Goal: Task Accomplishment & Management: Manage account settings

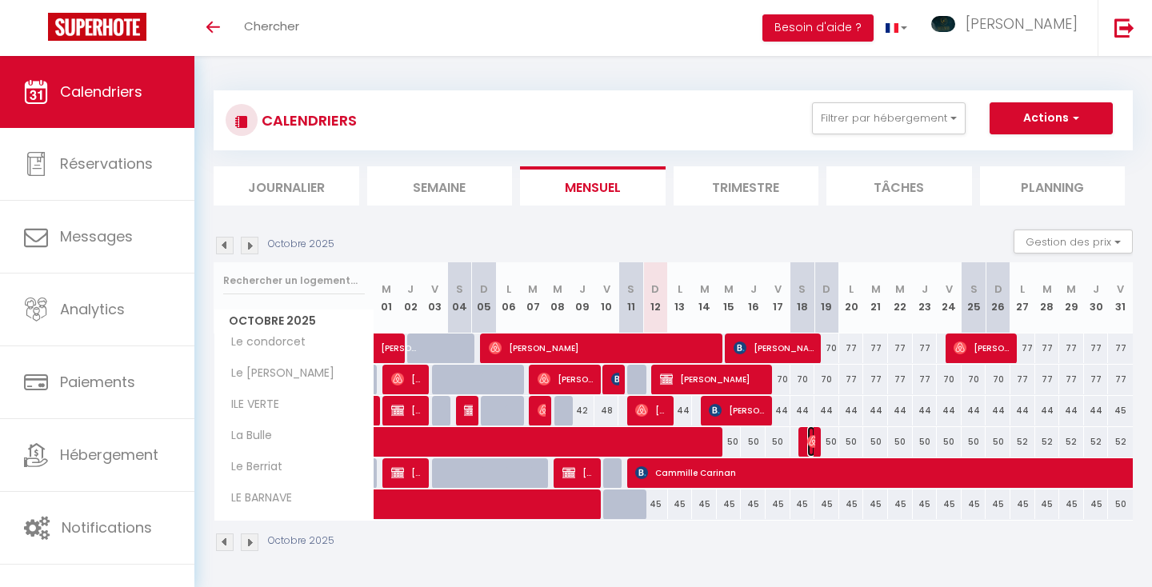
click at [809, 438] on img at bounding box center [813, 441] width 13 height 13
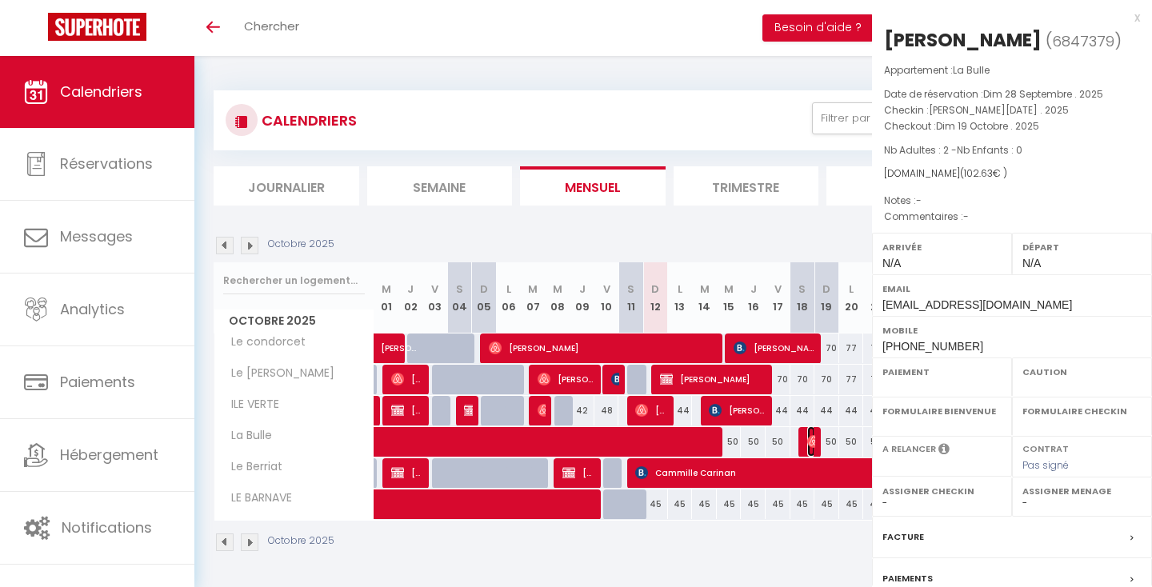
select select "OK"
select select "0"
select select "1"
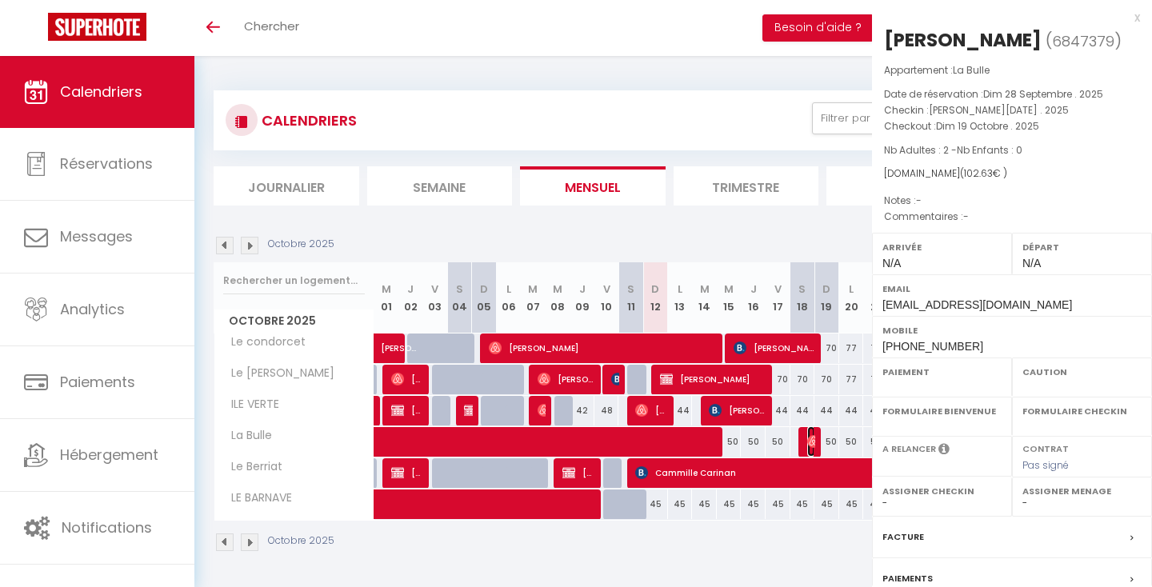
select select
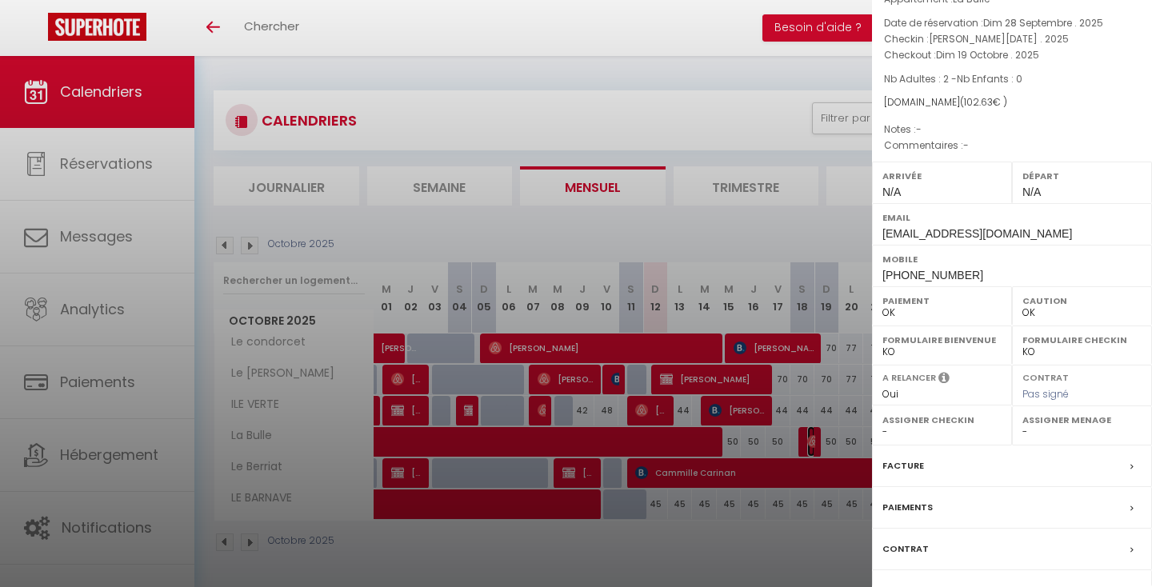
scroll to position [158, 0]
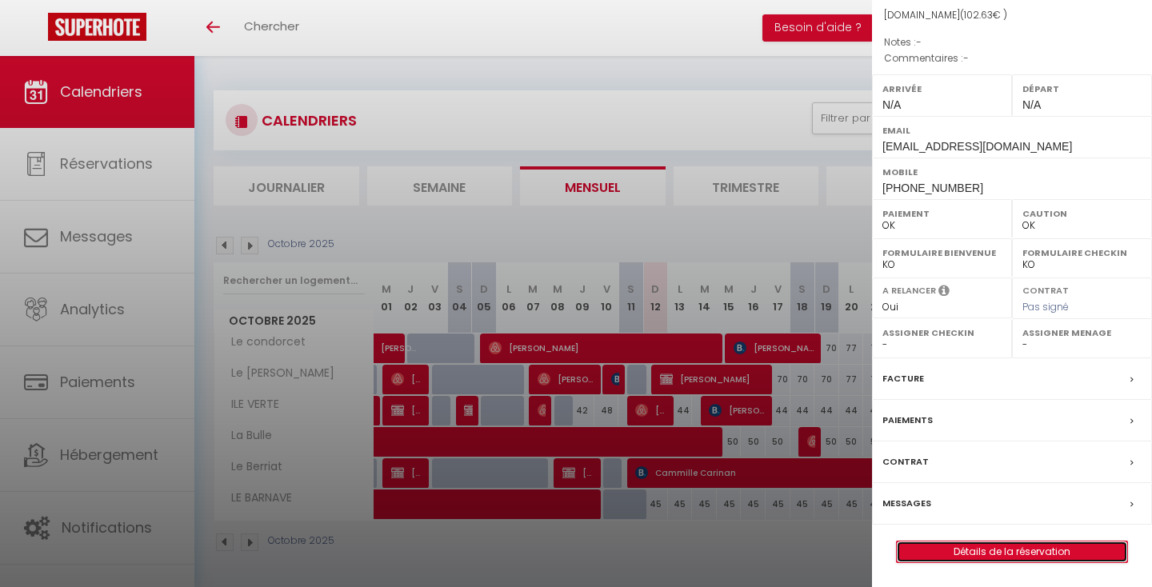
click at [950, 553] on link "Détails de la réservation" at bounding box center [1012, 552] width 230 height 21
select select
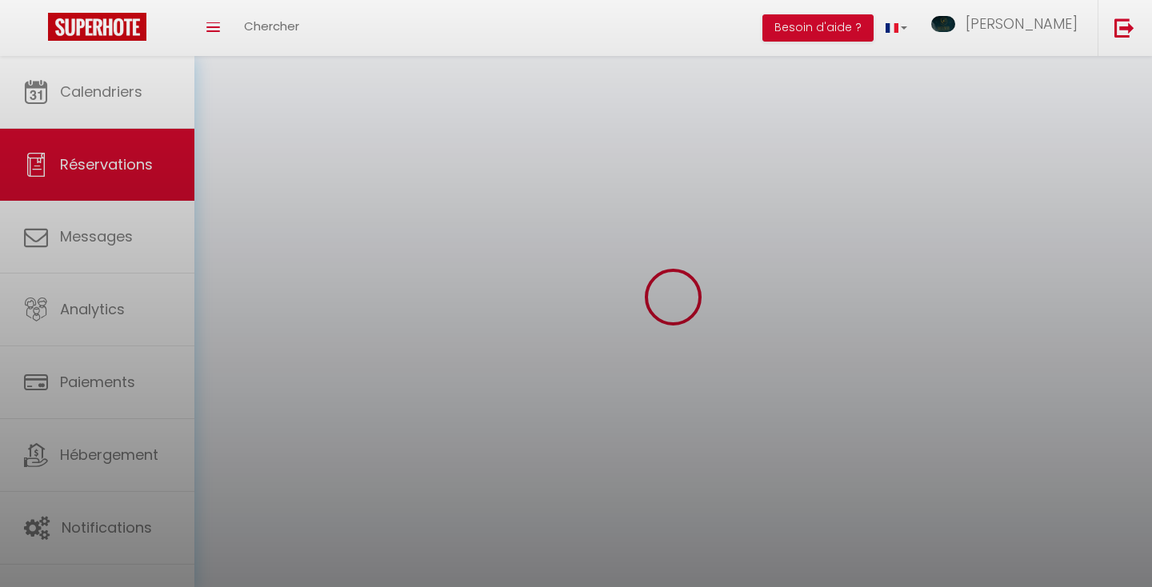
select select
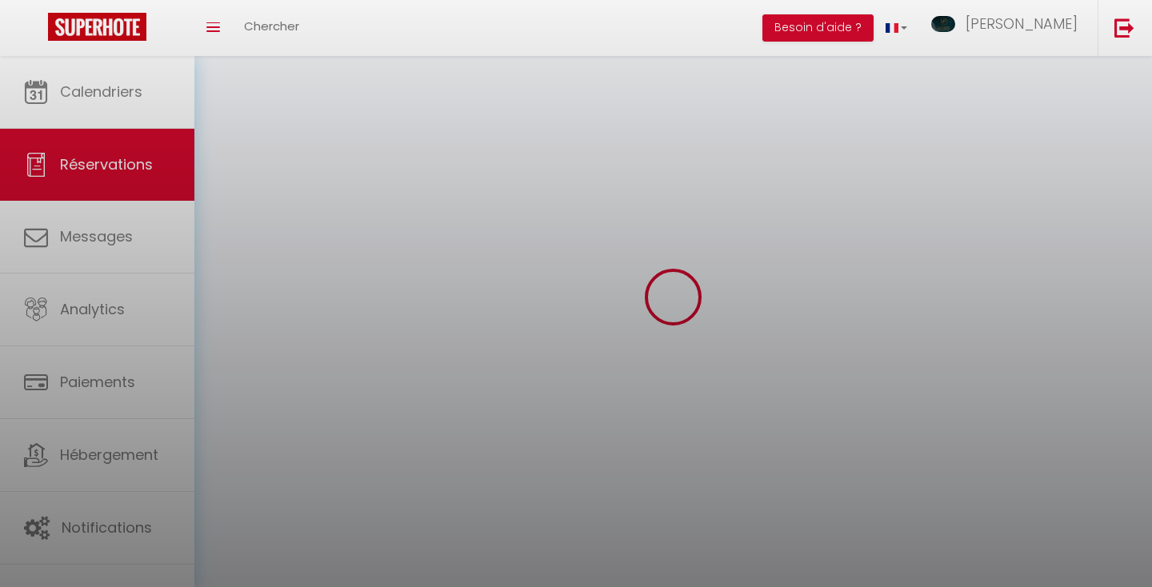
select select
checkbox input "false"
select select
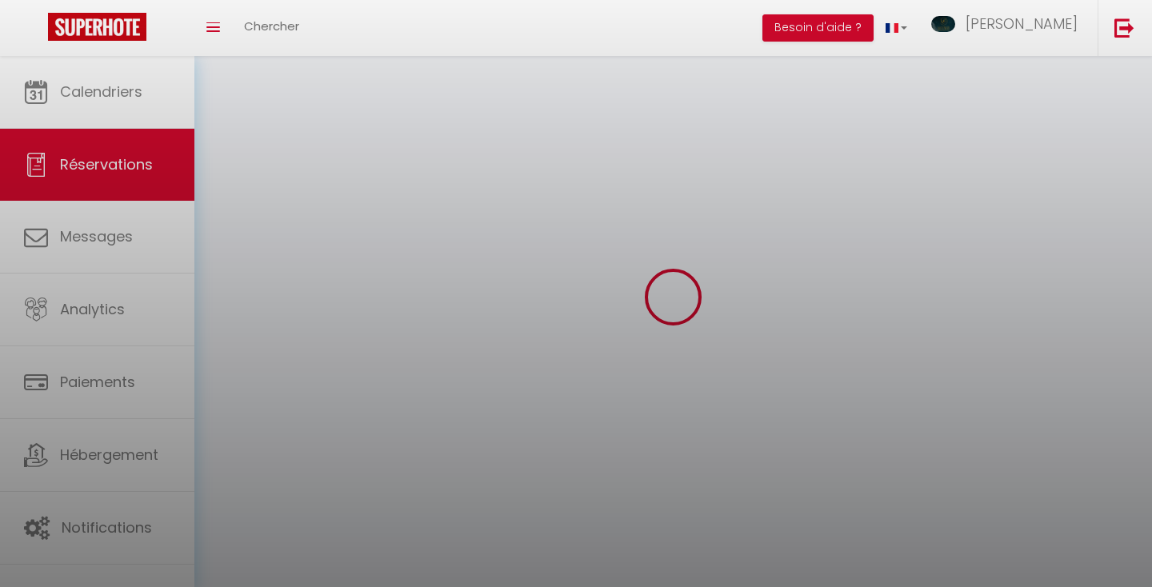
select select
checkbox input "false"
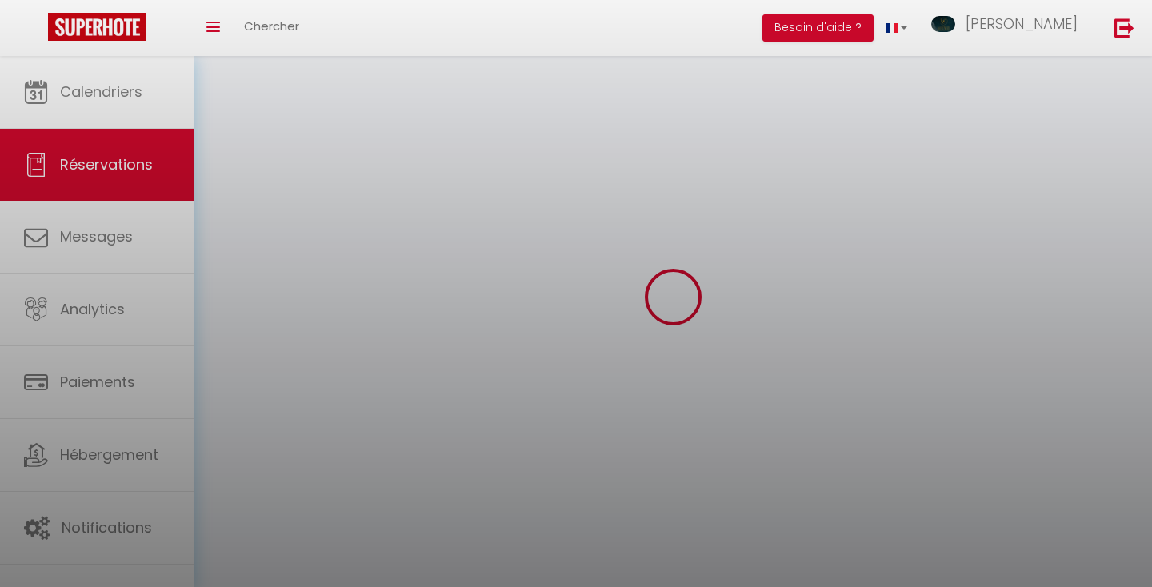
select select
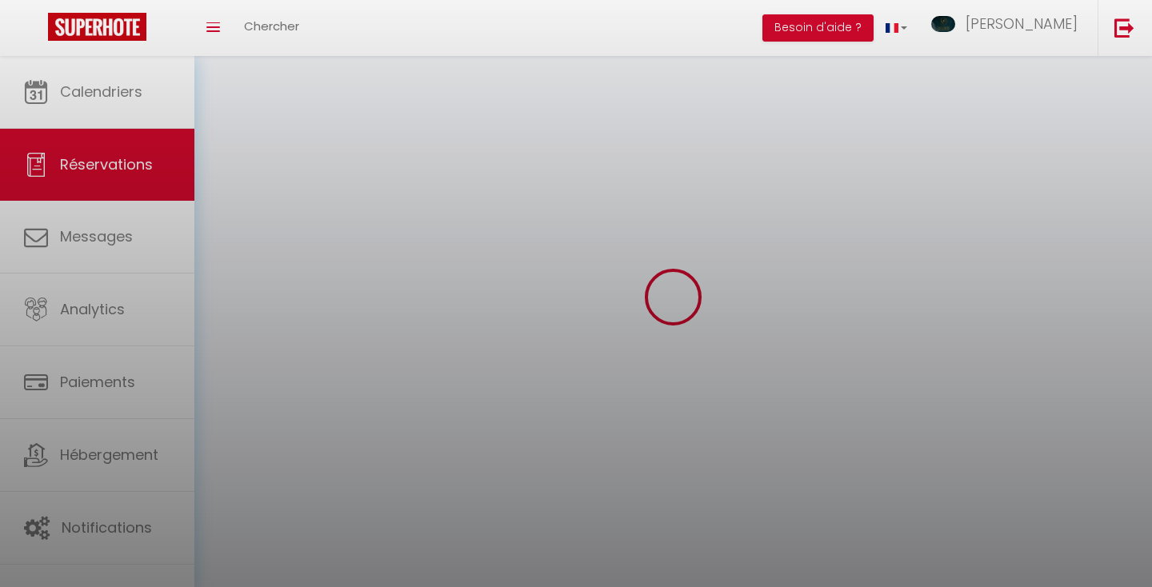
checkbox input "false"
select select
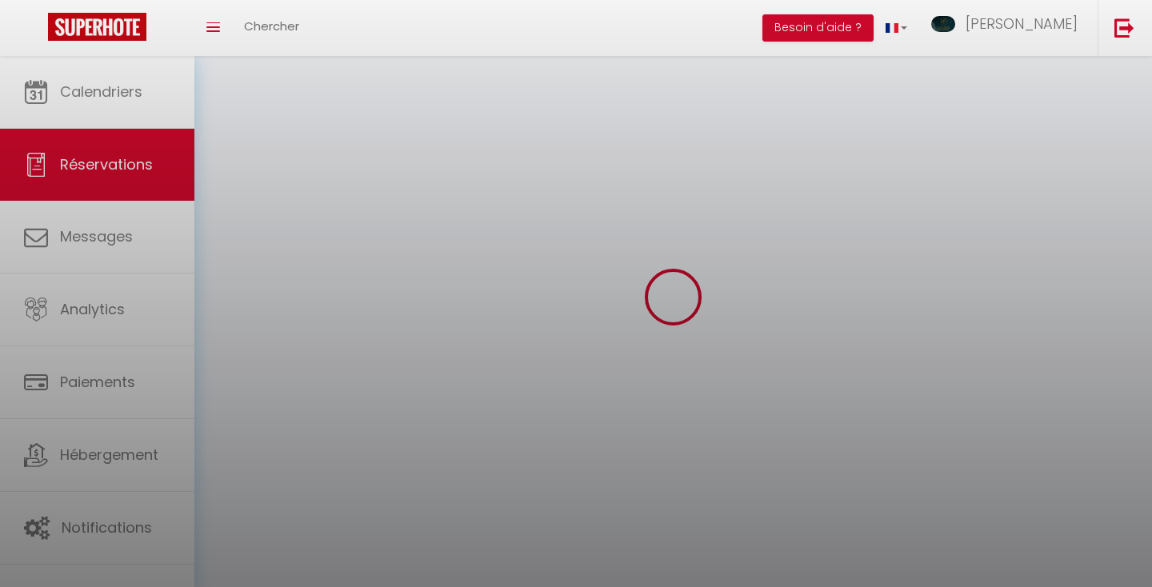
select select
checkbox input "false"
select select
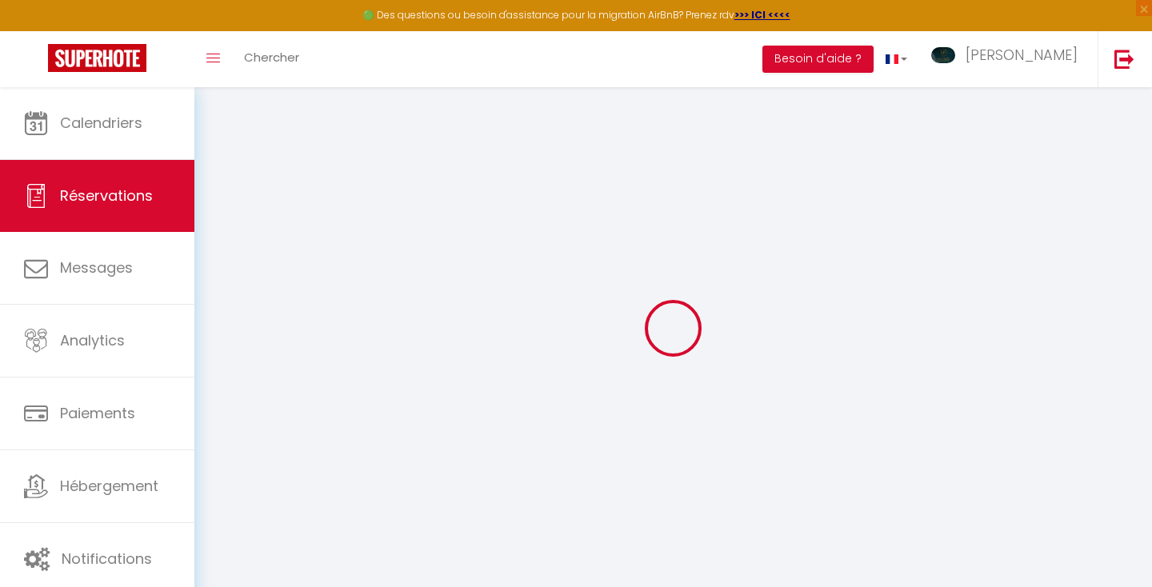
type input "[PERSON_NAME]"
type input "Marcoux"
type input "[EMAIL_ADDRESS][DOMAIN_NAME]"
type input "[PHONE_NUMBER]"
select select
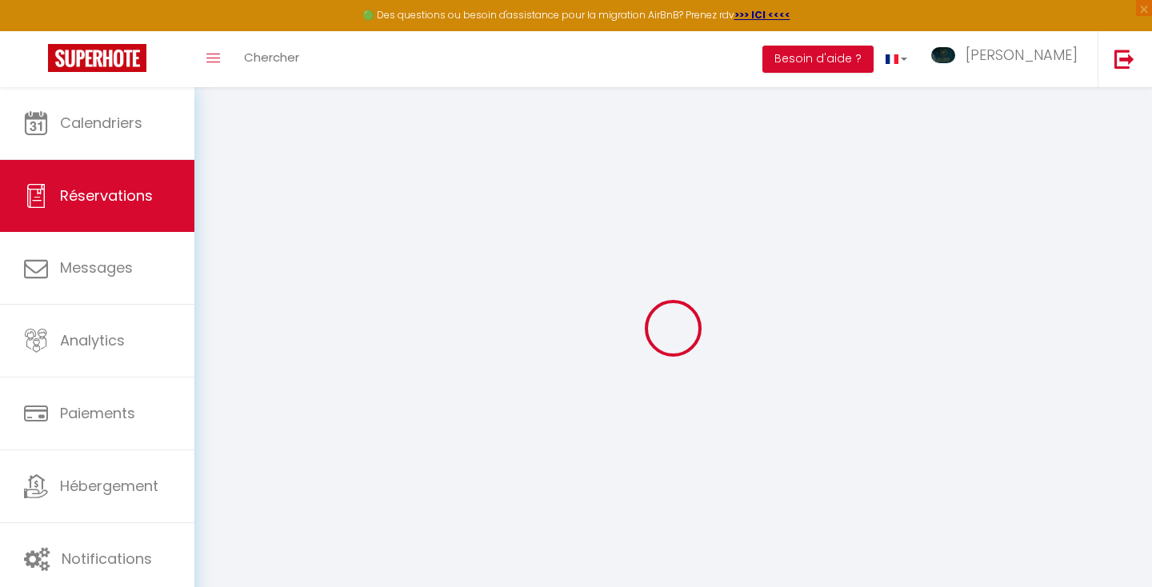
type input "15.14"
select select "41225"
select select "1"
select select
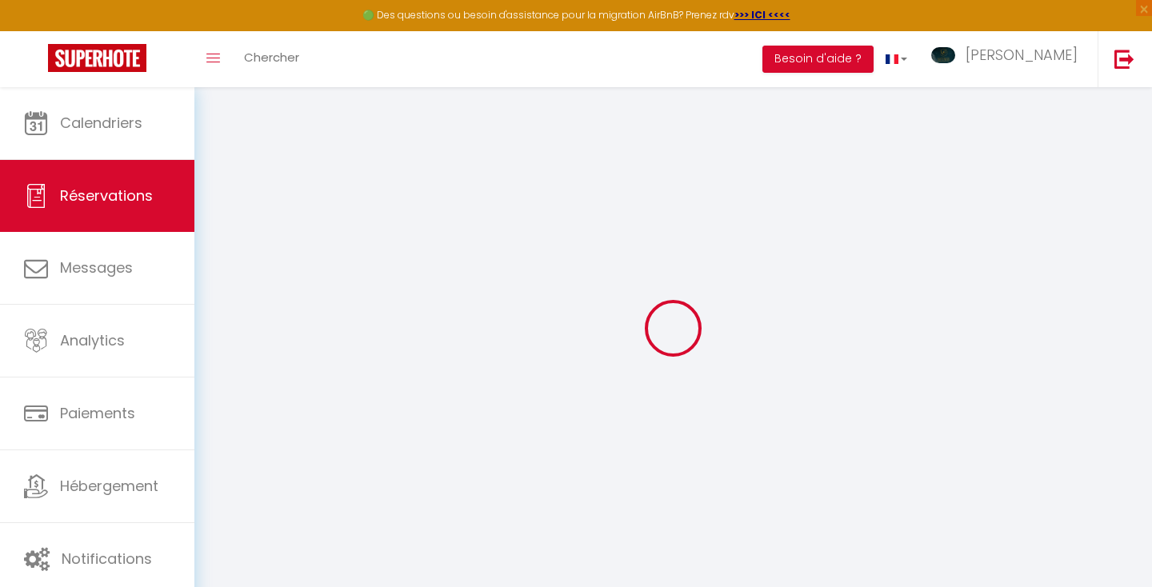
type input "2"
select select "12"
select select
type input "64"
checkbox input "false"
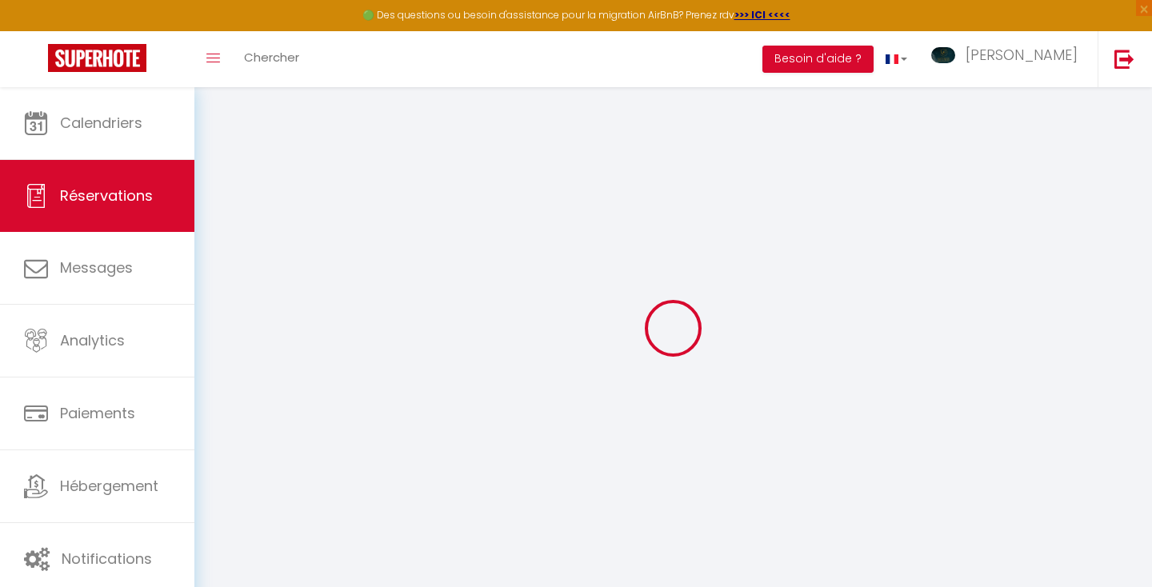
type input "0"
select select "1"
type input "0"
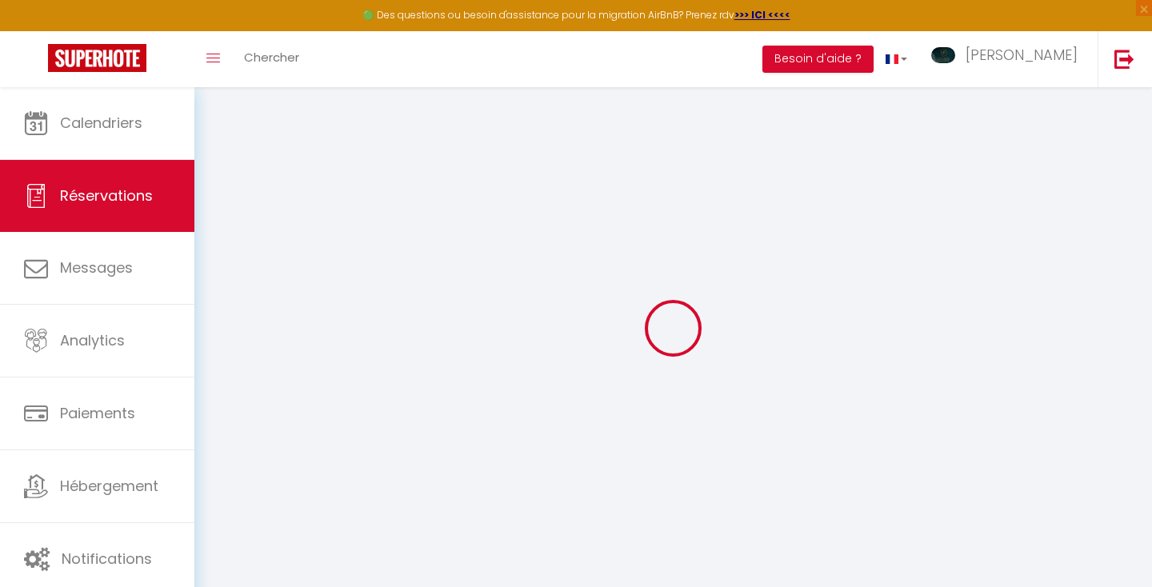
select select
select select "15"
checkbox input "false"
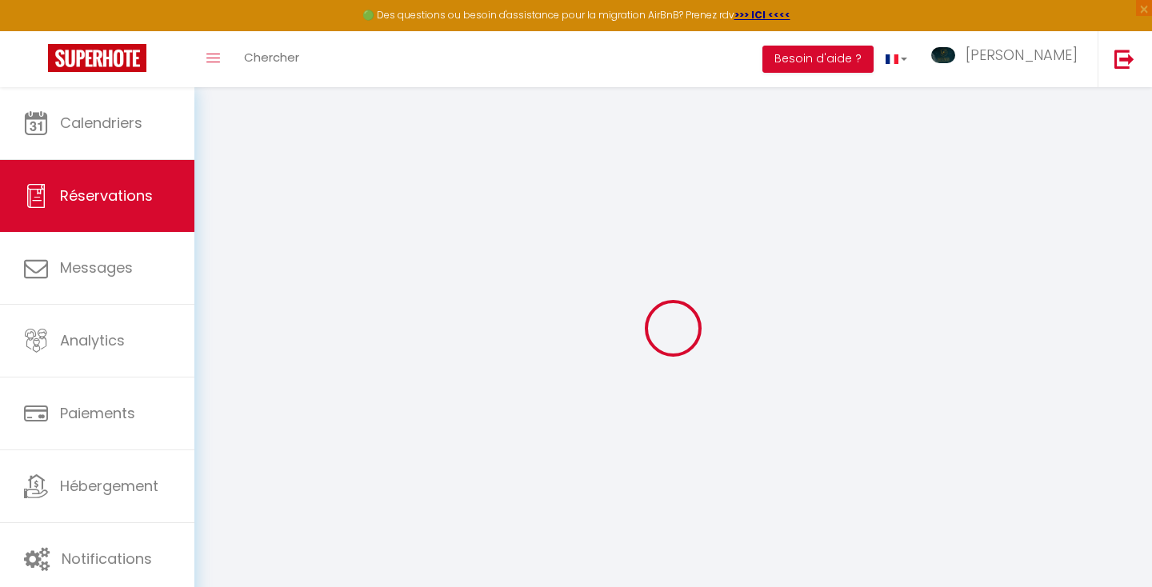
select select
checkbox input "false"
select select
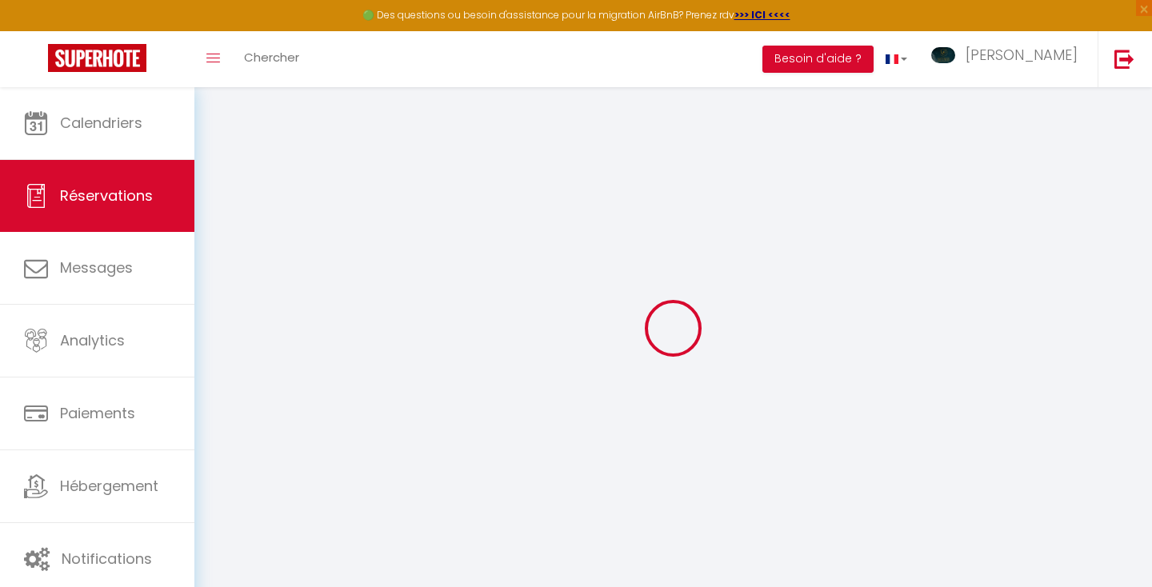
select select
checkbox input "false"
select select
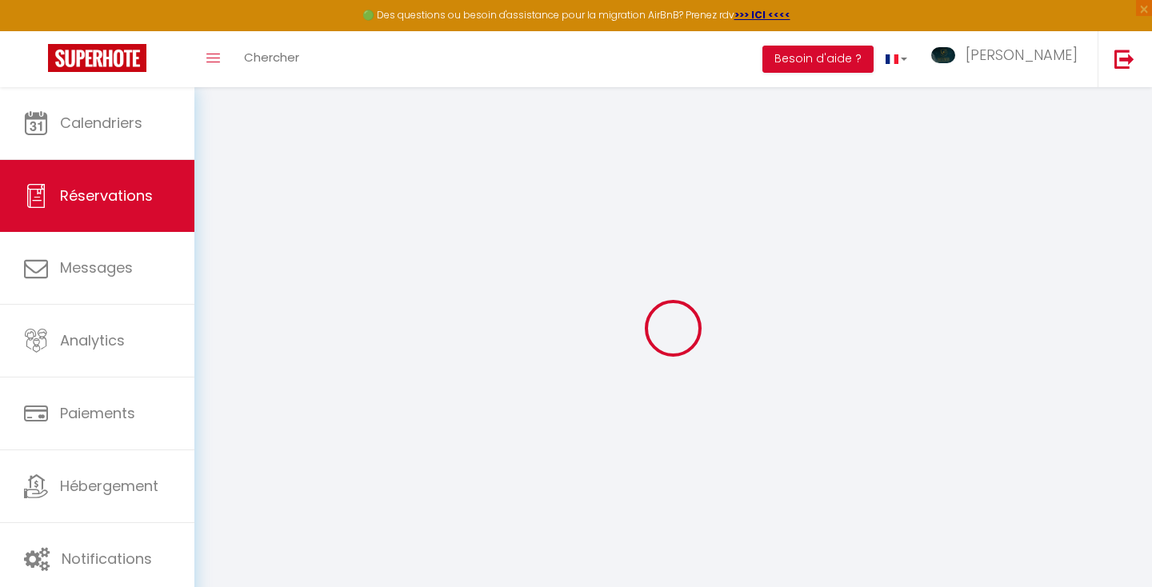
select select
checkbox input "false"
select select
type input "35"
type input "3.63"
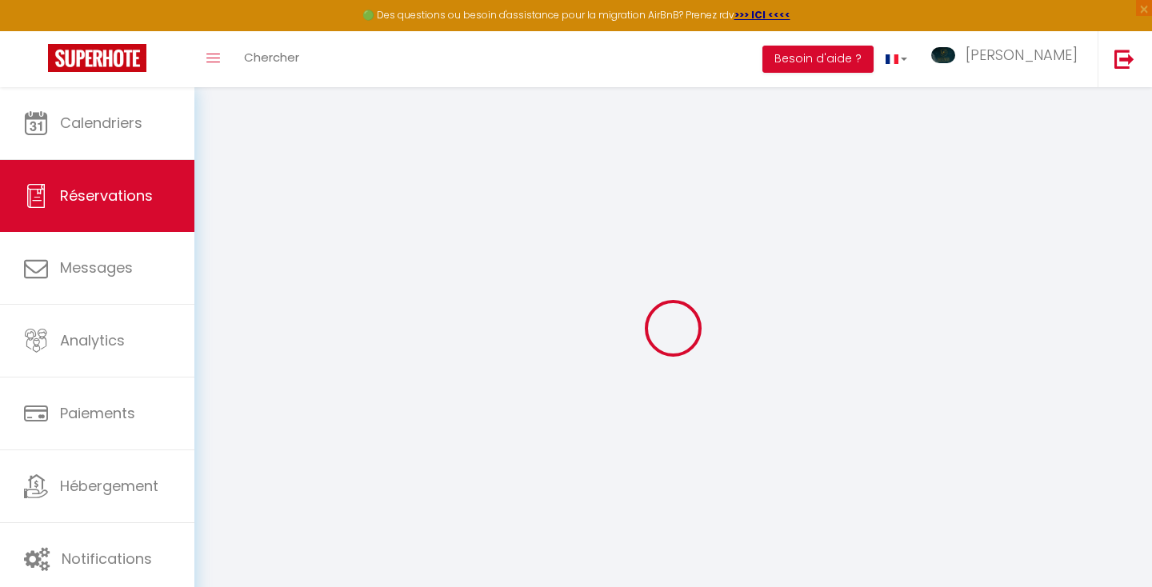
select select
checkbox input "false"
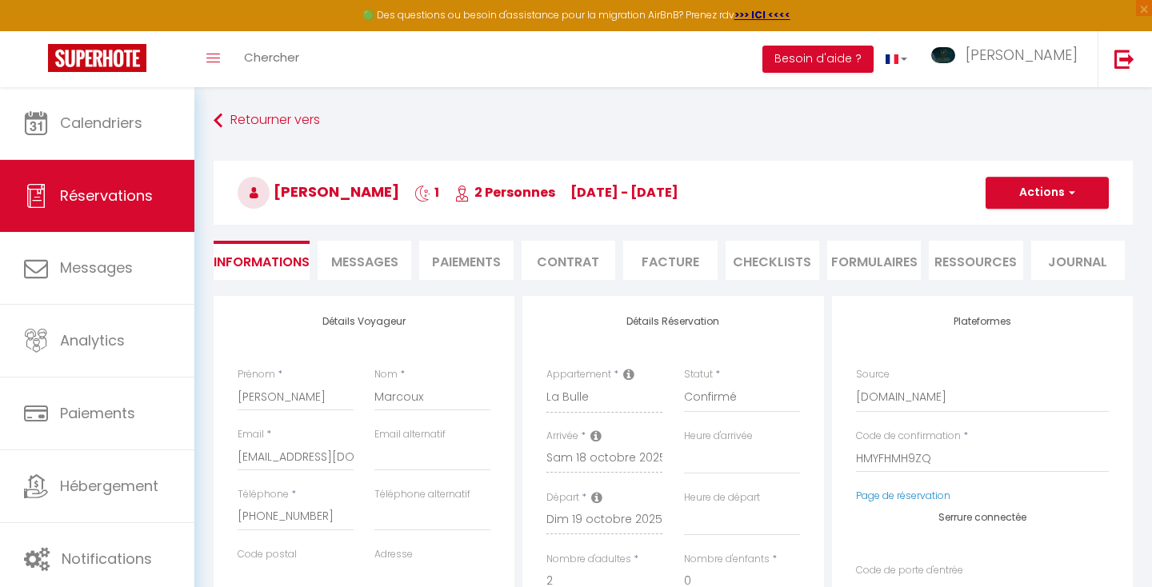
select select
checkbox input "false"
select select
click at [361, 254] on span "Messages" at bounding box center [364, 262] width 67 height 18
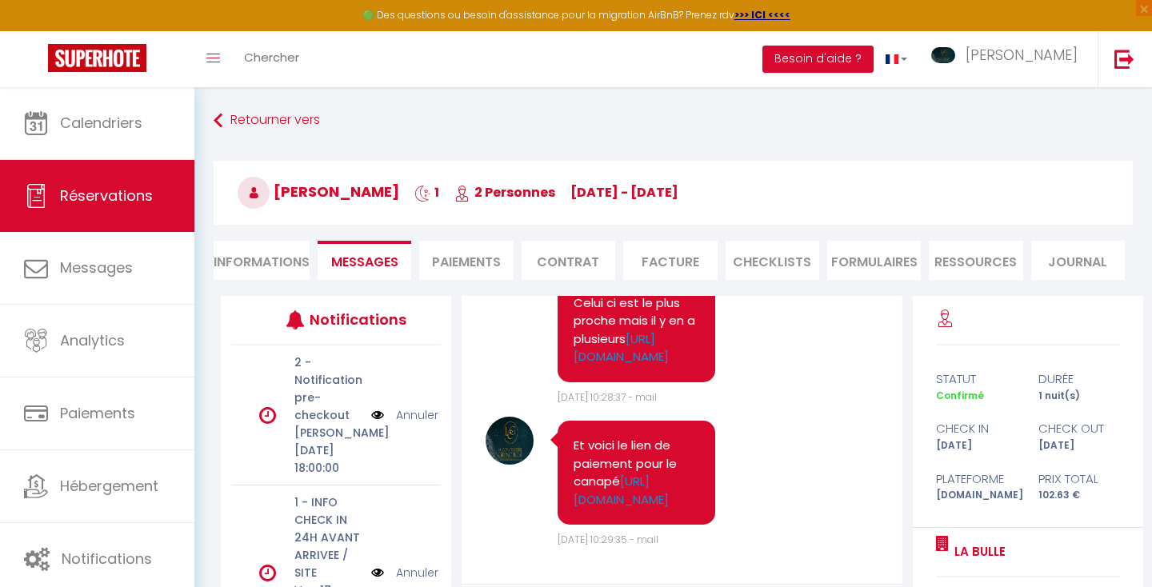
scroll to position [191, 0]
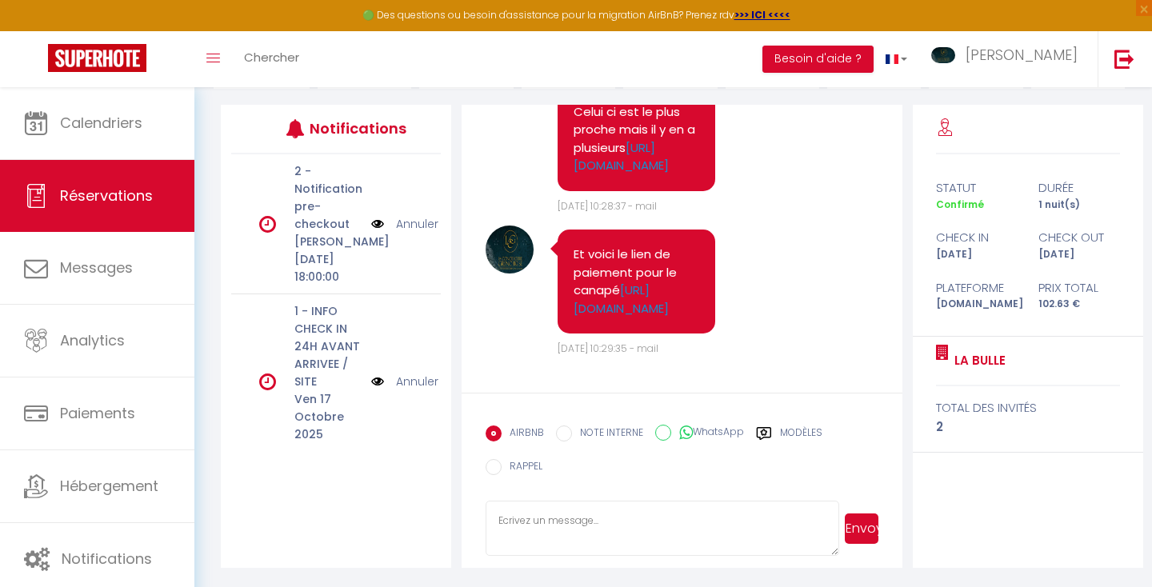
click at [566, 519] on textarea at bounding box center [662, 529] width 353 height 56
type textarea "Je vous remercie j'ai bien reçu votre règlement supplémentaire"
click at [862, 534] on button "Envoyer" at bounding box center [862, 529] width 34 height 30
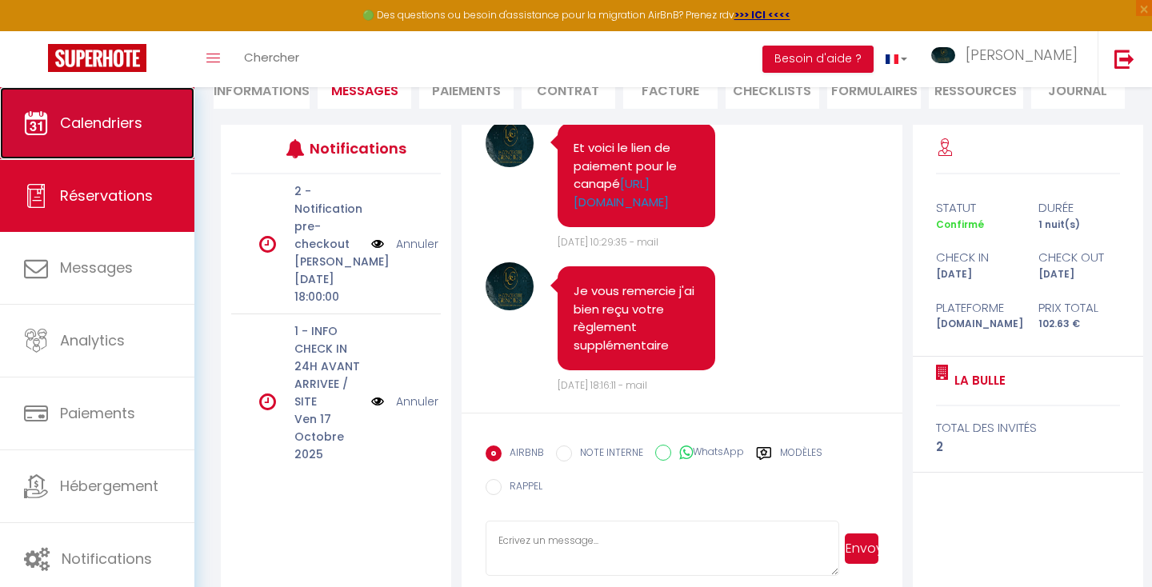
click at [115, 114] on span "Calendriers" at bounding box center [101, 123] width 82 height 20
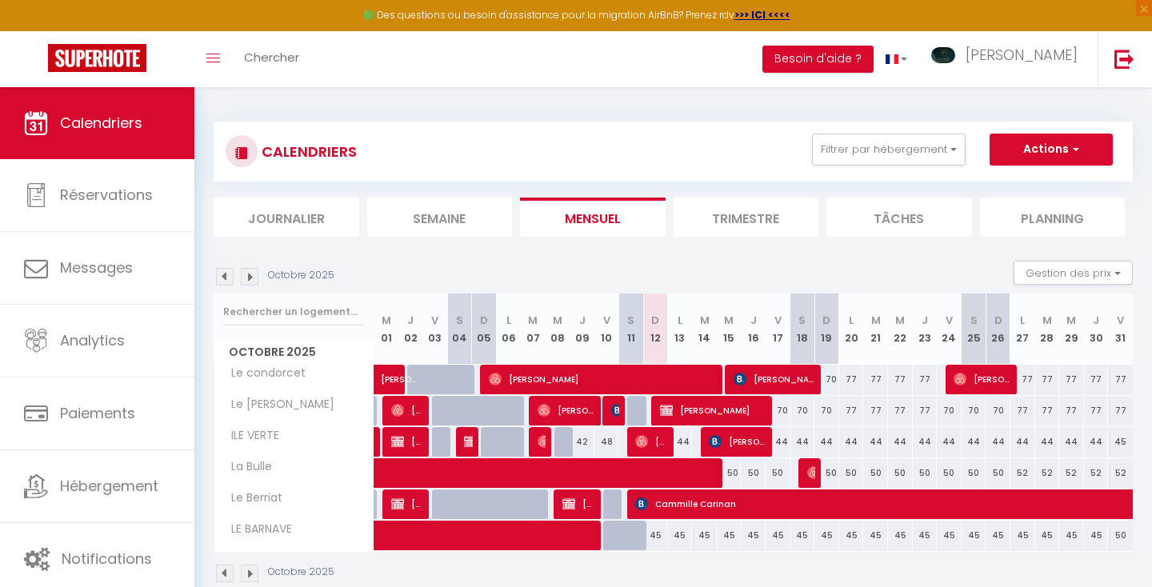
click at [834, 374] on div "70" at bounding box center [826, 380] width 25 height 30
type input "70"
type input "Dim 19 Octobre 2025"
type input "Lun 20 Octobre 2025"
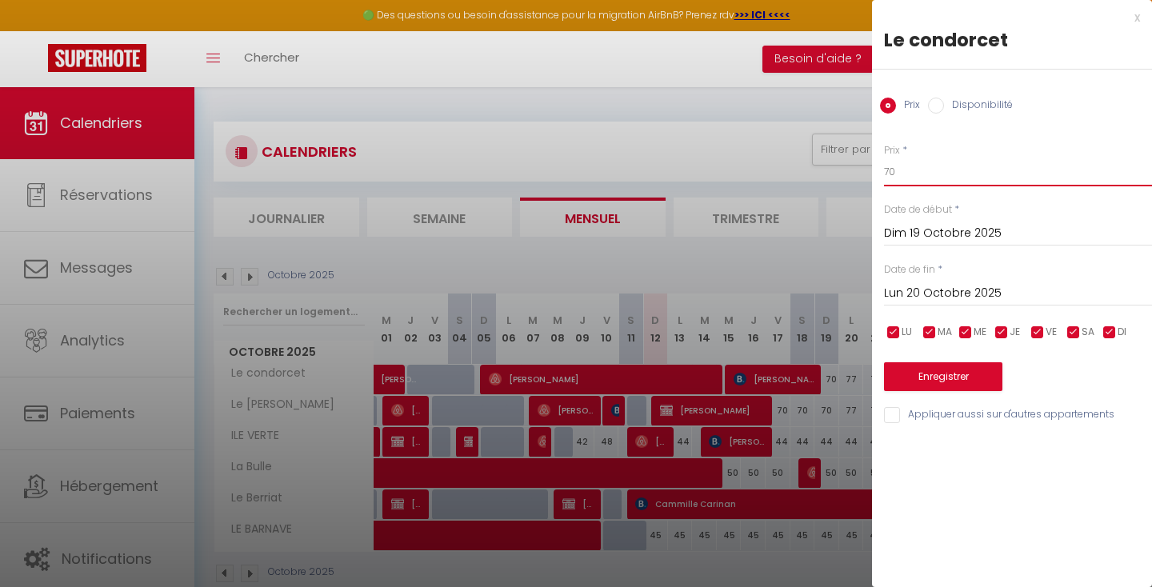
click at [914, 173] on input "70" at bounding box center [1018, 172] width 268 height 29
type input "75"
click at [930, 374] on button "Enregistrer" at bounding box center [943, 376] width 118 height 29
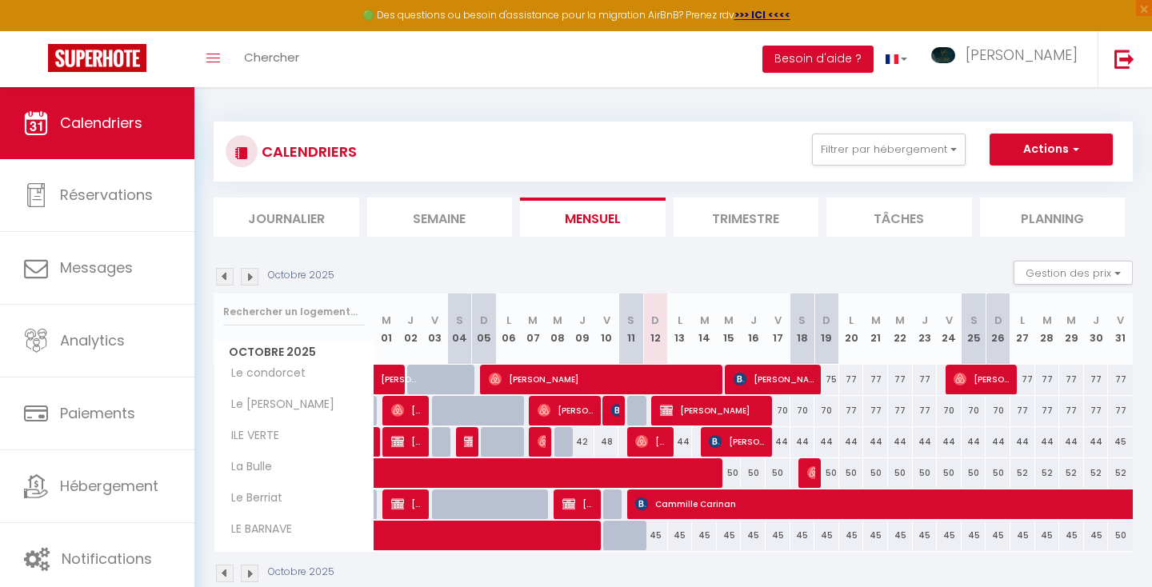
click at [784, 411] on div "70" at bounding box center [778, 411] width 25 height 30
type input "70"
type input "Ven 17 Octobre 2025"
type input "Sam 18 Octobre 2025"
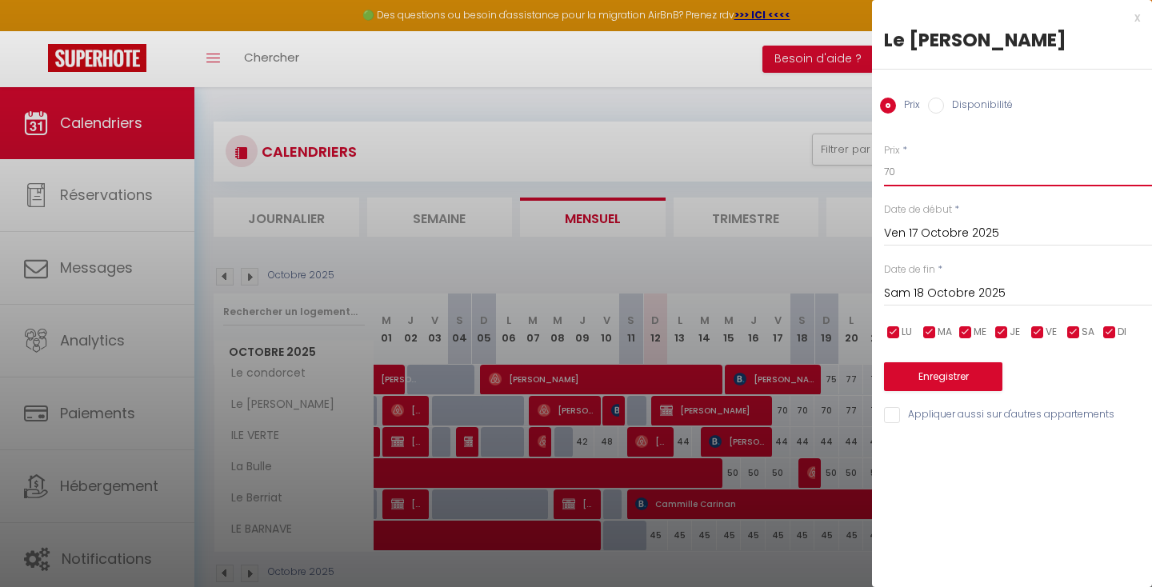
click at [908, 167] on input "70" at bounding box center [1018, 172] width 268 height 29
type input "72"
click at [918, 295] on input "Sam 18 Octobre 2025" at bounding box center [1018, 293] width 268 height 21
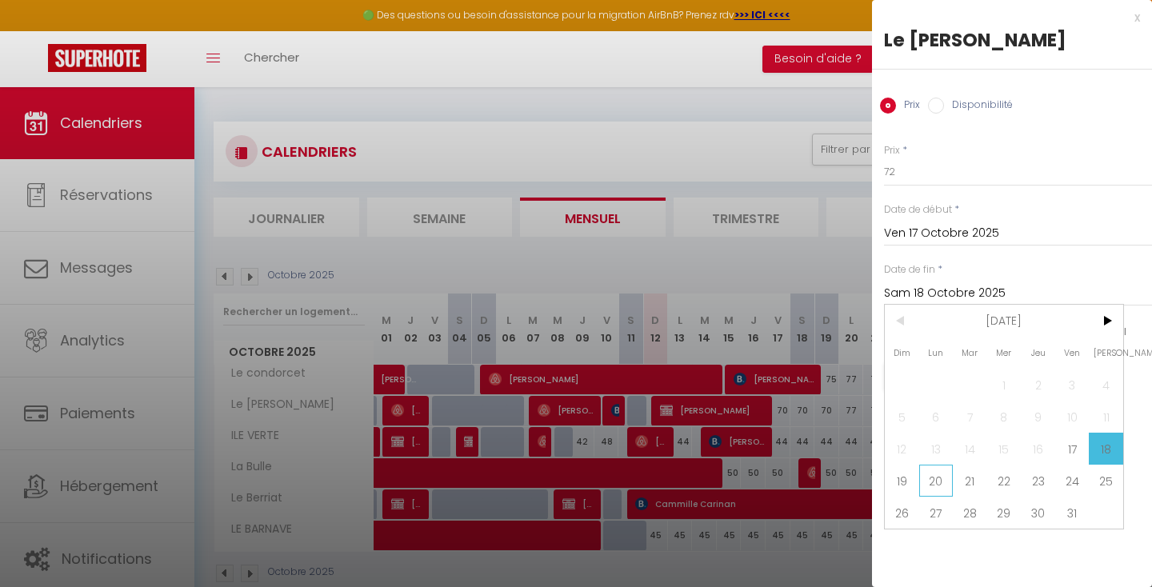
click at [930, 476] on span "20" at bounding box center [936, 481] width 34 height 32
type input "Lun 20 Octobre 2025"
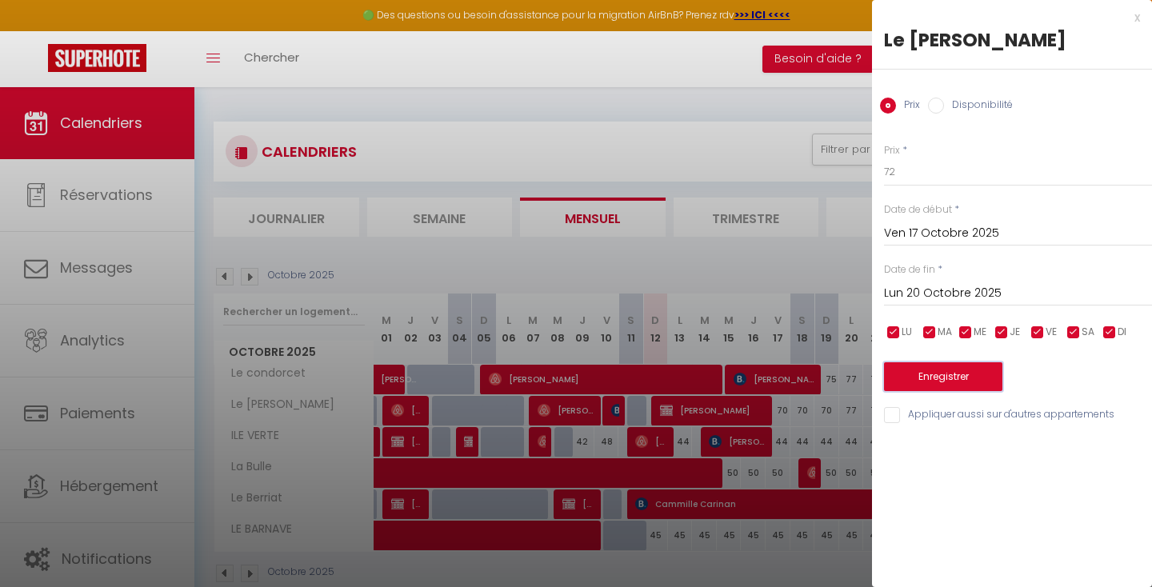
click at [932, 379] on button "Enregistrer" at bounding box center [943, 376] width 118 height 29
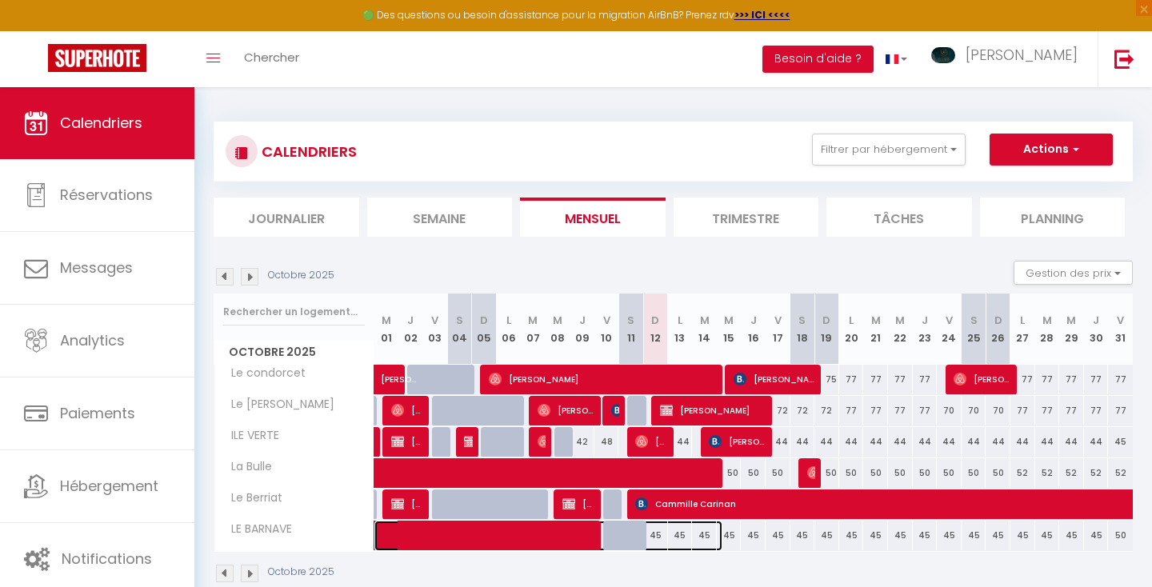
click at [657, 535] on span at bounding box center [556, 536] width 331 height 30
select select "OK"
select select "0"
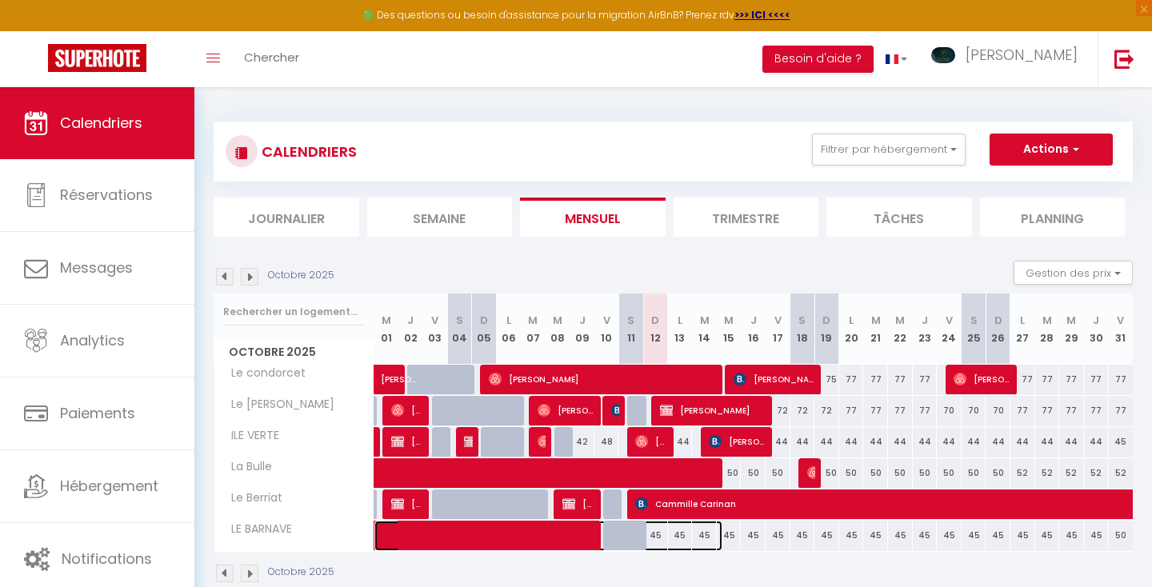
select select "1"
select select
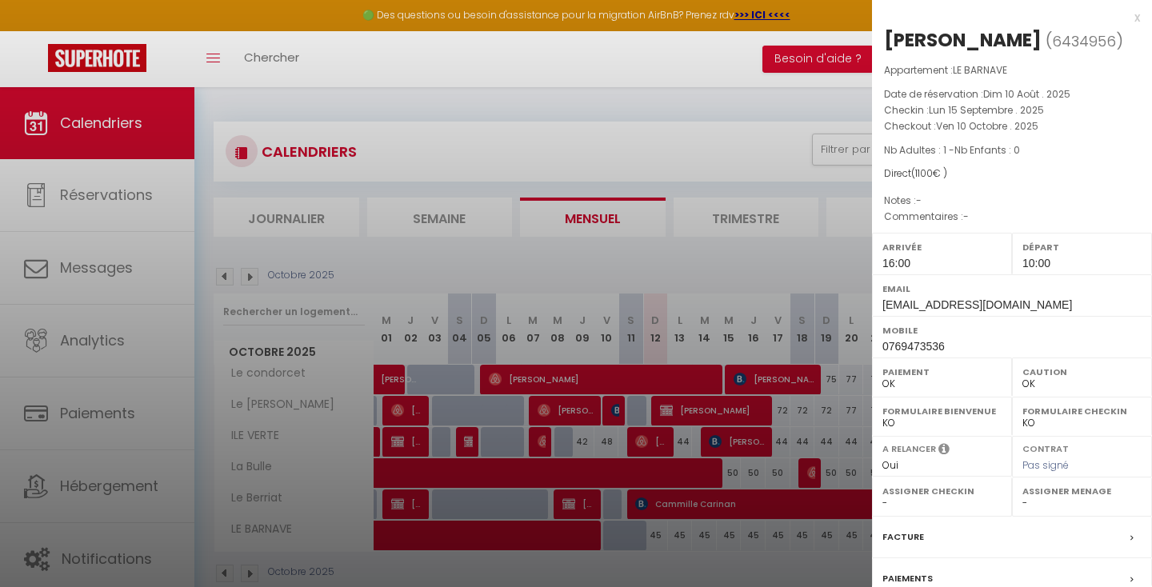
click at [696, 534] on div at bounding box center [576, 293] width 1152 height 587
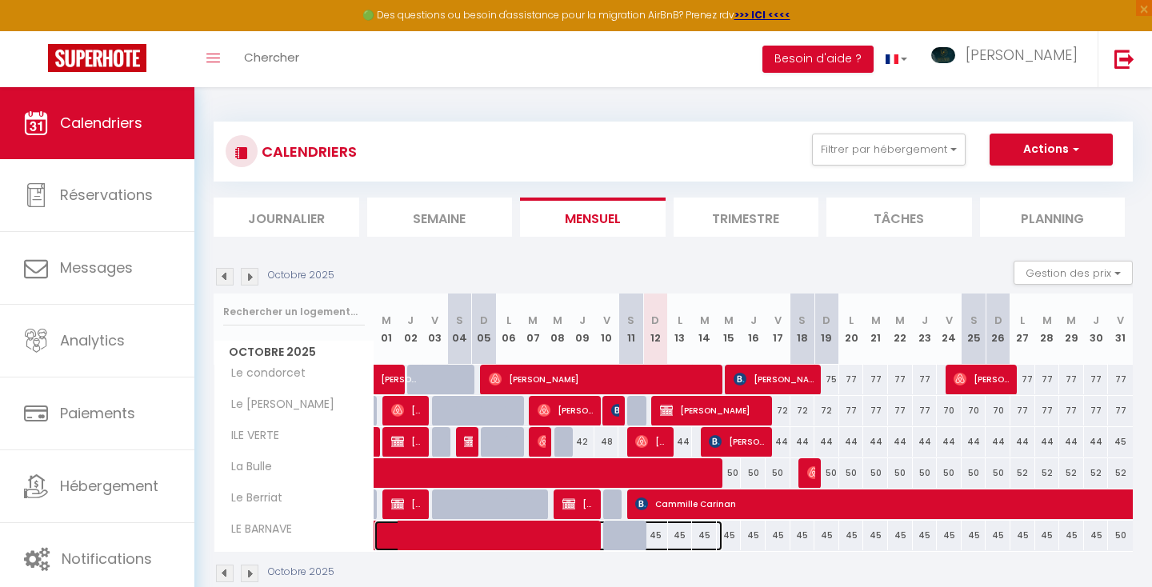
click at [681, 532] on span at bounding box center [556, 536] width 331 height 30
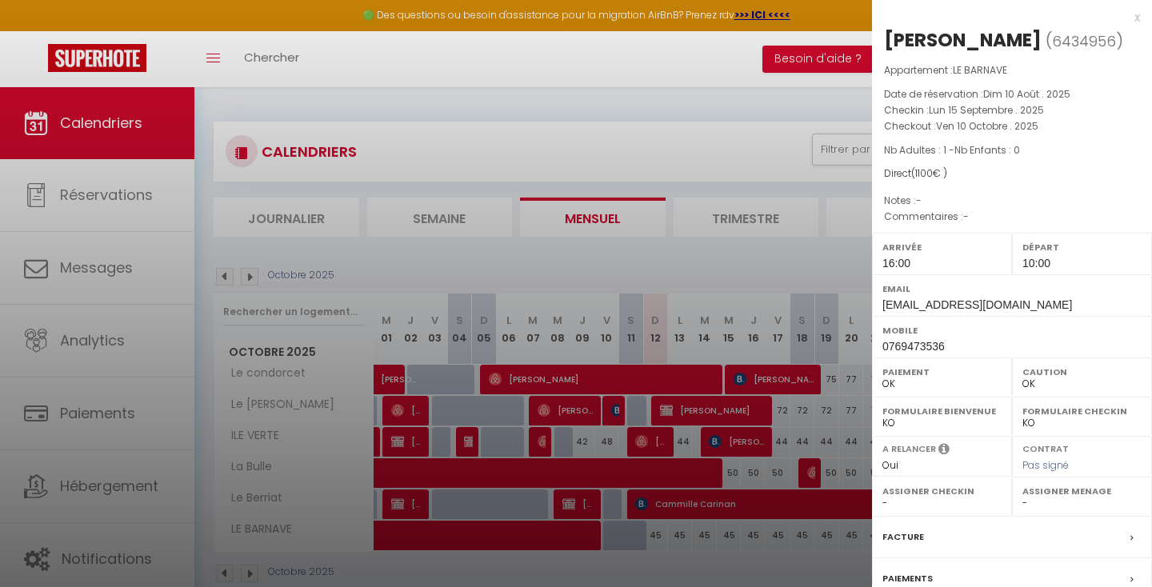
click at [714, 528] on div at bounding box center [576, 293] width 1152 height 587
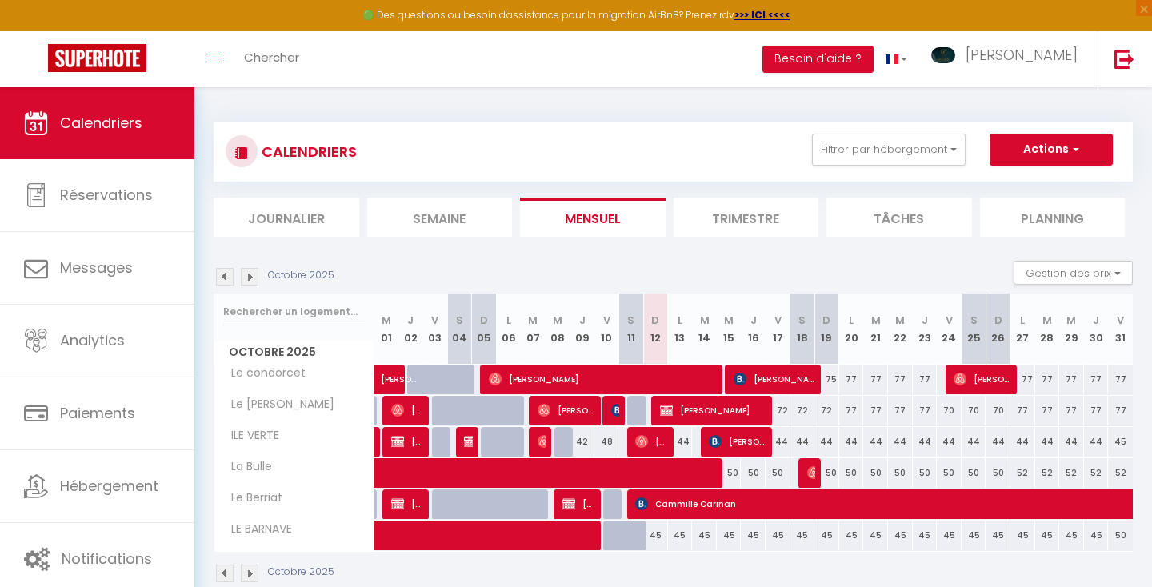
click at [748, 536] on div "45" at bounding box center [753, 536] width 25 height 30
type input "45"
type input "Jeu 16 Octobre 2025"
type input "Ven 17 Octobre 2025"
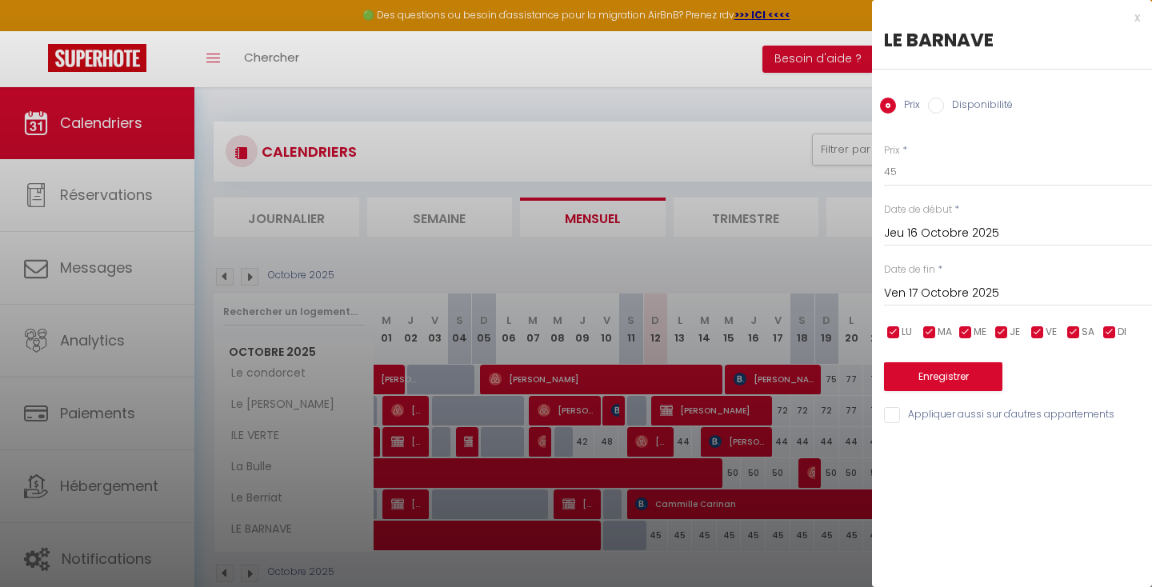
click at [934, 108] on input "Disponibilité" at bounding box center [936, 106] width 16 height 16
radio input "true"
radio input "false"
click at [910, 234] on input "Jeu 16 Octobre 2025" at bounding box center [1018, 235] width 268 height 21
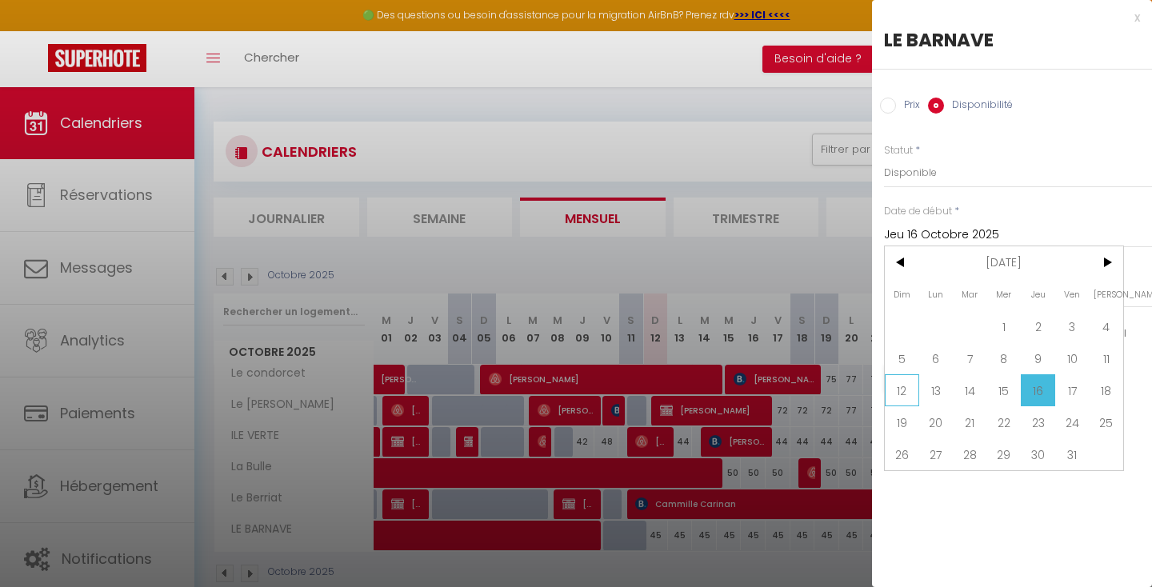
click at [903, 390] on span "12" at bounding box center [902, 390] width 34 height 32
type input "Dim 12 Octobre 2025"
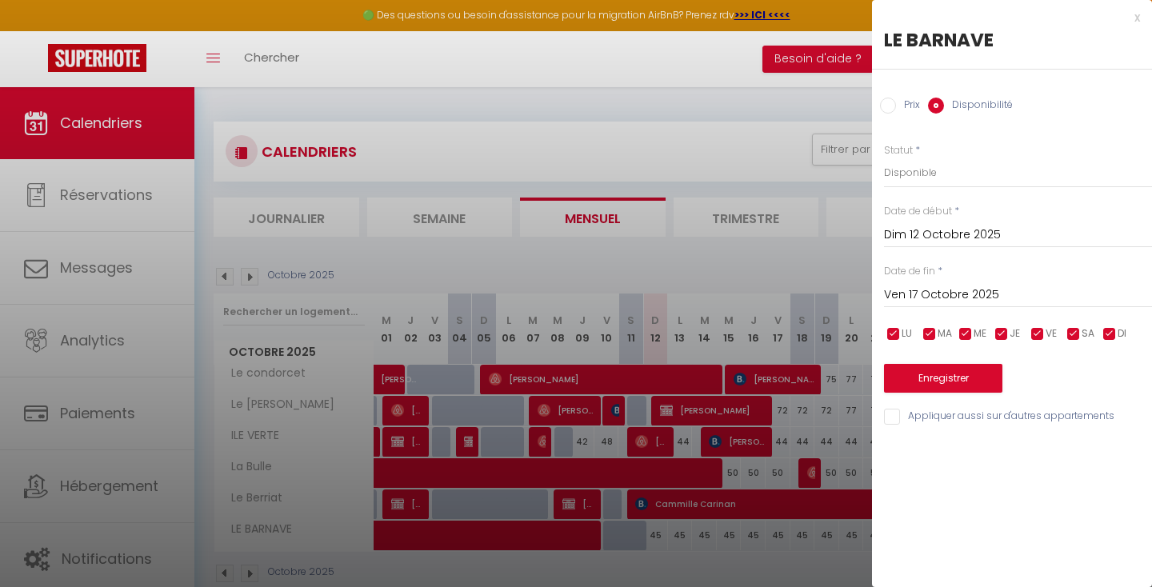
click at [963, 293] on input "Ven 17 Octobre 2025" at bounding box center [1018, 295] width 268 height 21
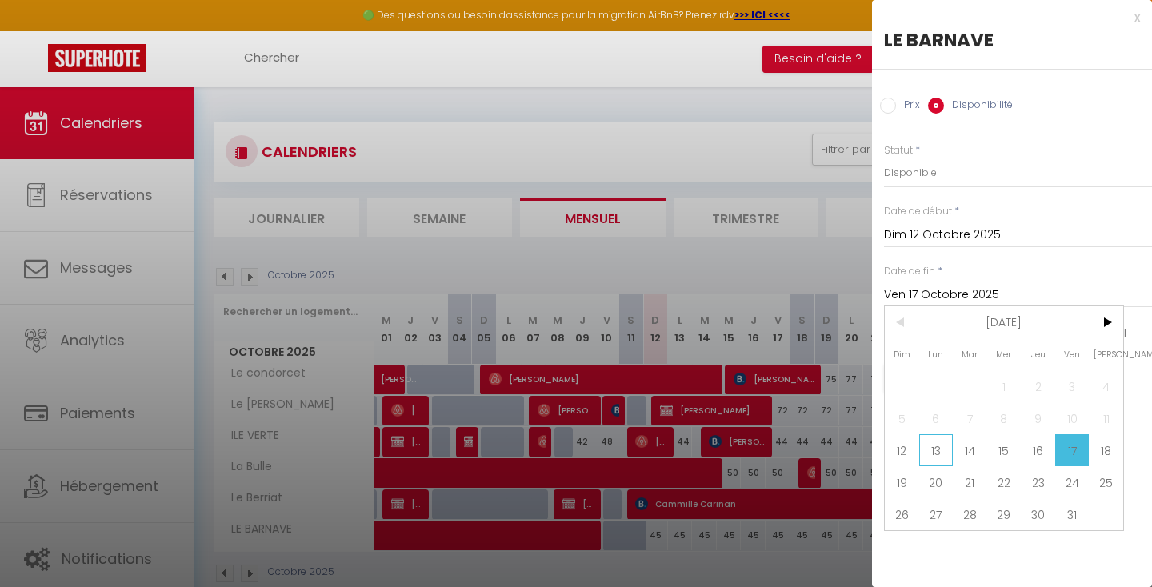
click at [936, 449] on span "13" at bounding box center [936, 450] width 34 height 32
type input "Lun 13 Octobre 2025"
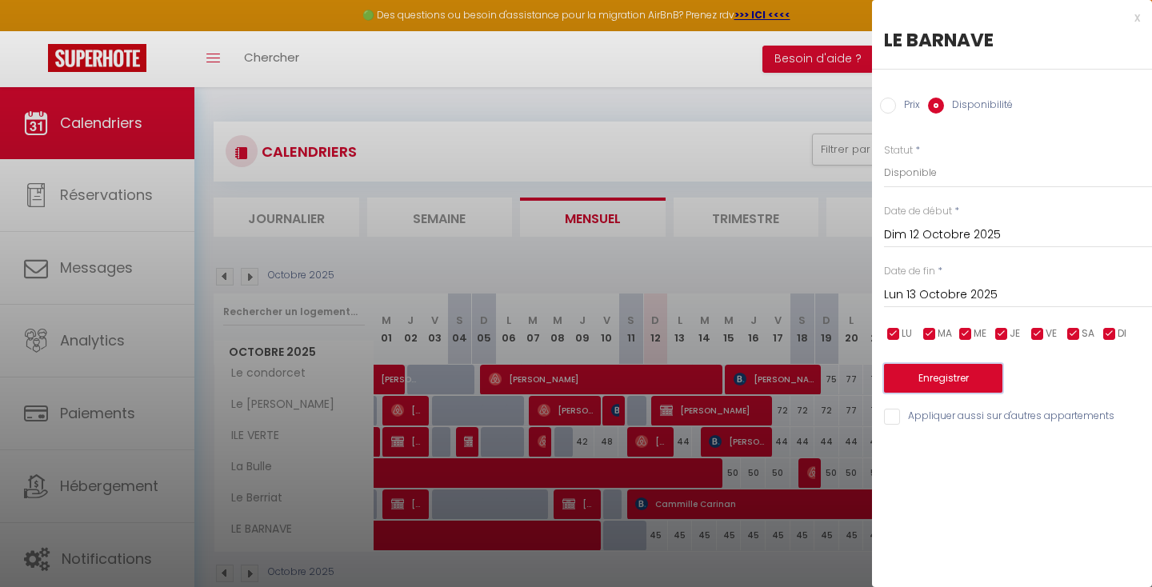
click at [942, 375] on button "Enregistrer" at bounding box center [943, 378] width 118 height 29
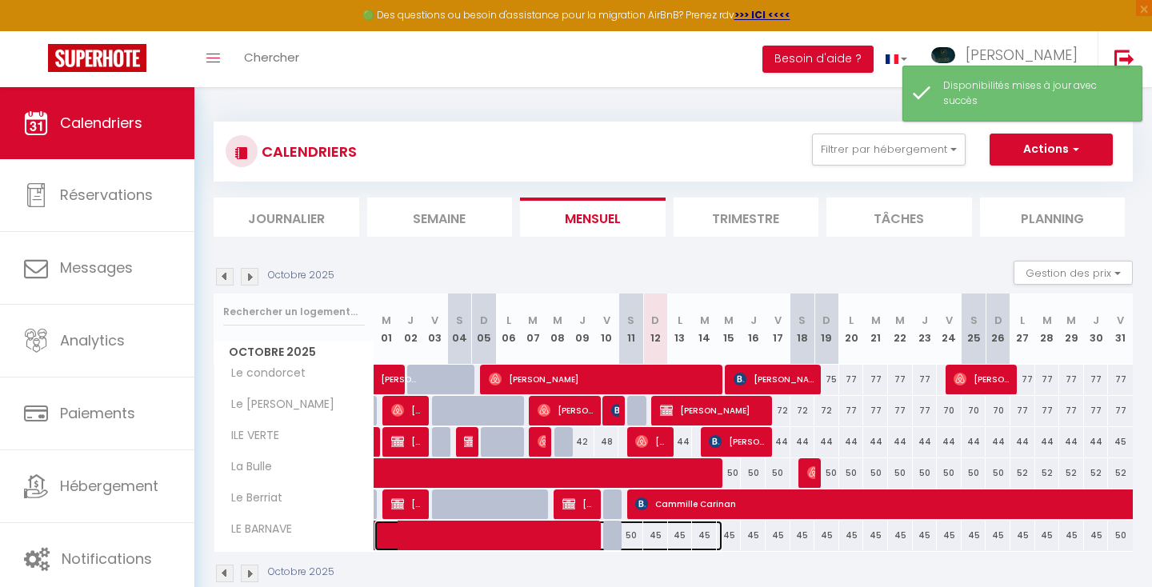
click at [658, 531] on span at bounding box center [556, 536] width 331 height 30
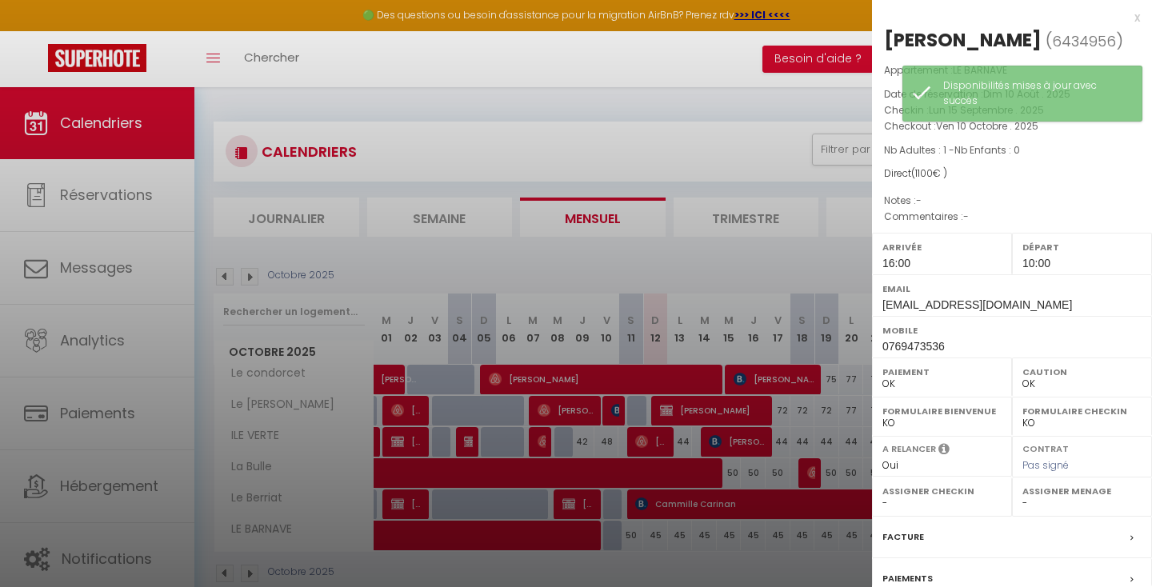
click at [723, 530] on div at bounding box center [576, 293] width 1152 height 587
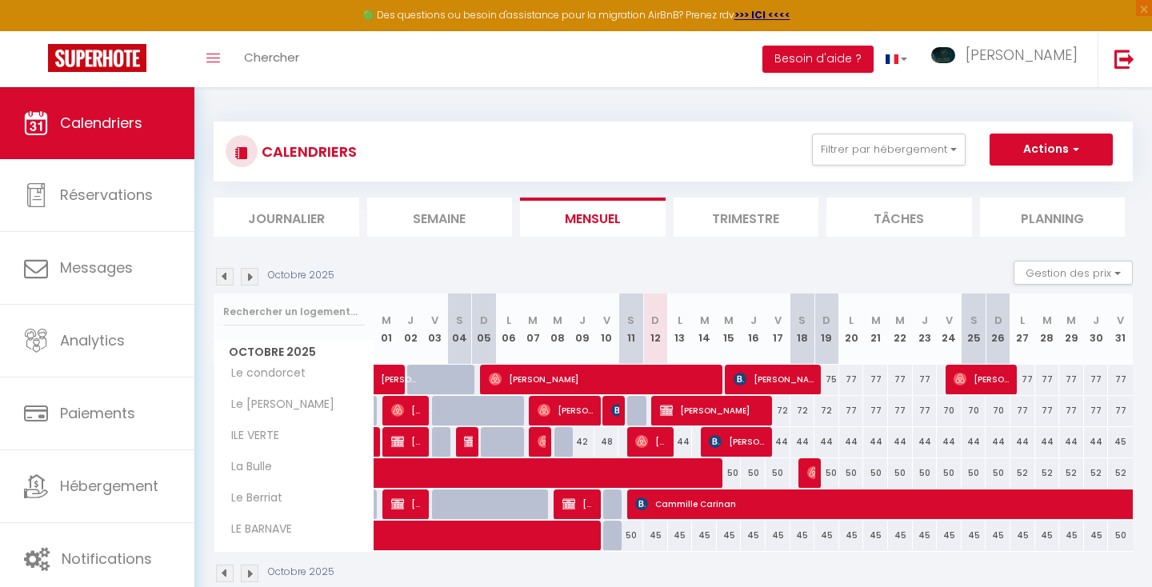
click at [728, 527] on div "45" at bounding box center [729, 536] width 25 height 30
select select "1"
type input "Mer 15 Octobre 2025"
type input "Jeu 16 Octobre 2025"
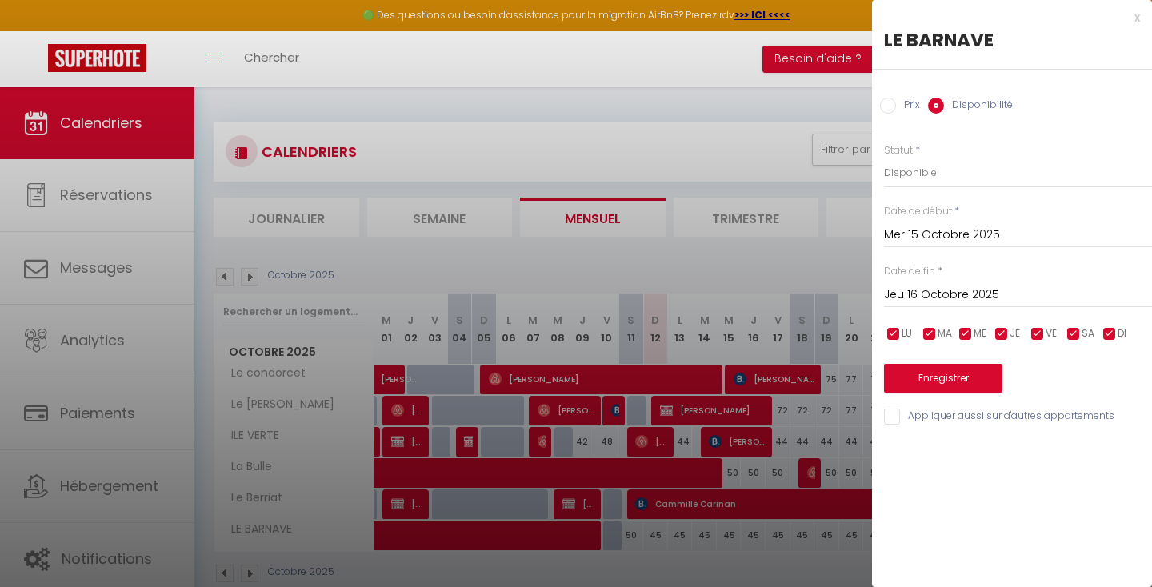
click at [942, 230] on input "Mer 15 Octobre 2025" at bounding box center [1018, 235] width 268 height 21
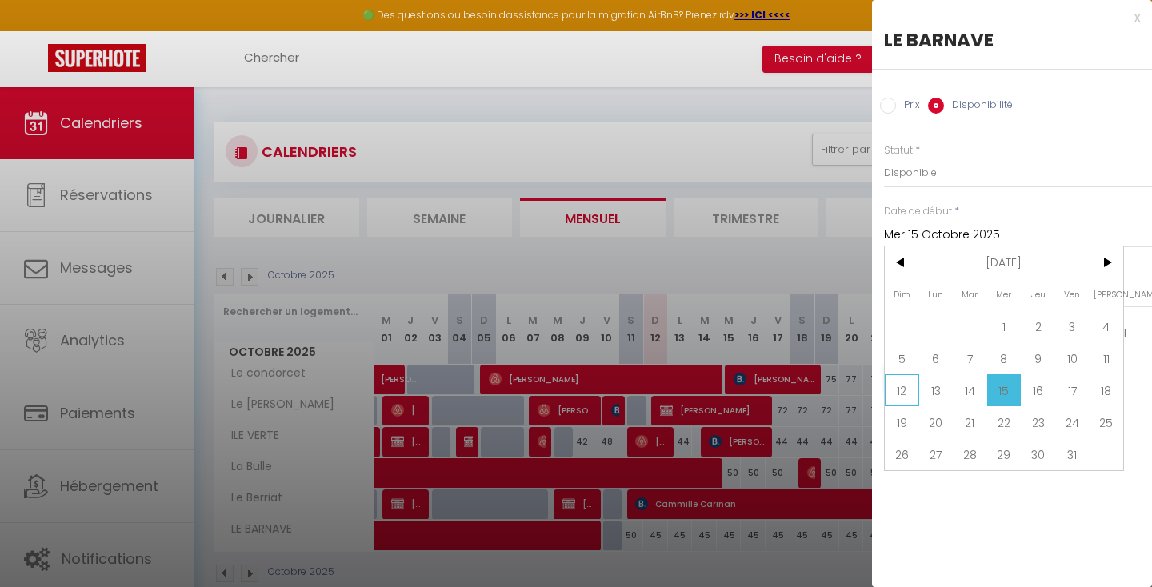
click at [898, 393] on span "12" at bounding box center [902, 390] width 34 height 32
type input "Dim 12 Octobre 2025"
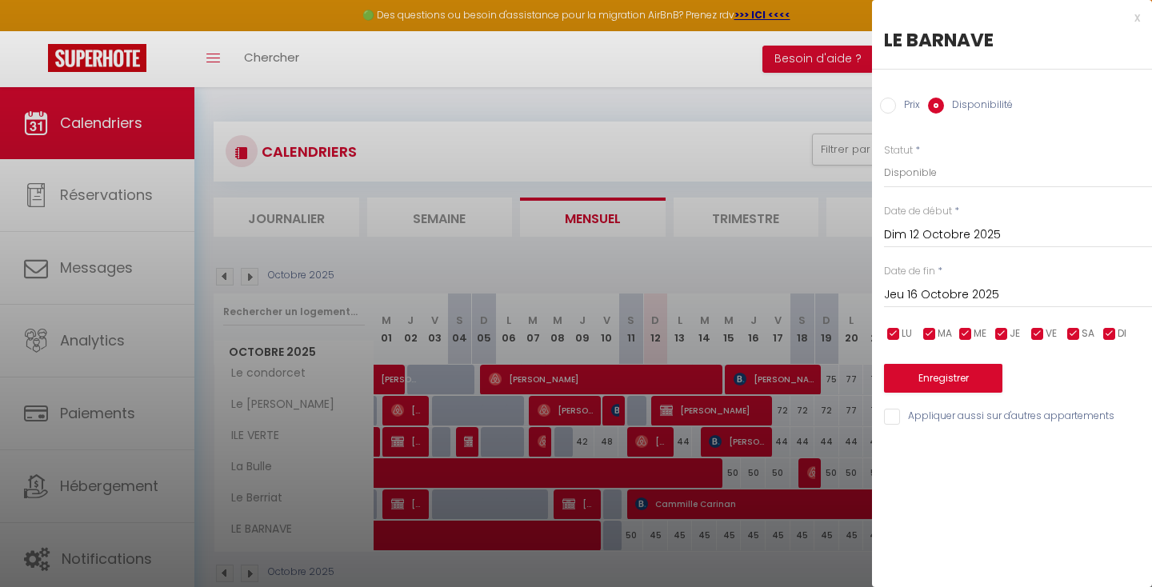
click at [949, 294] on input "Jeu 16 Octobre 2025" at bounding box center [1018, 295] width 268 height 21
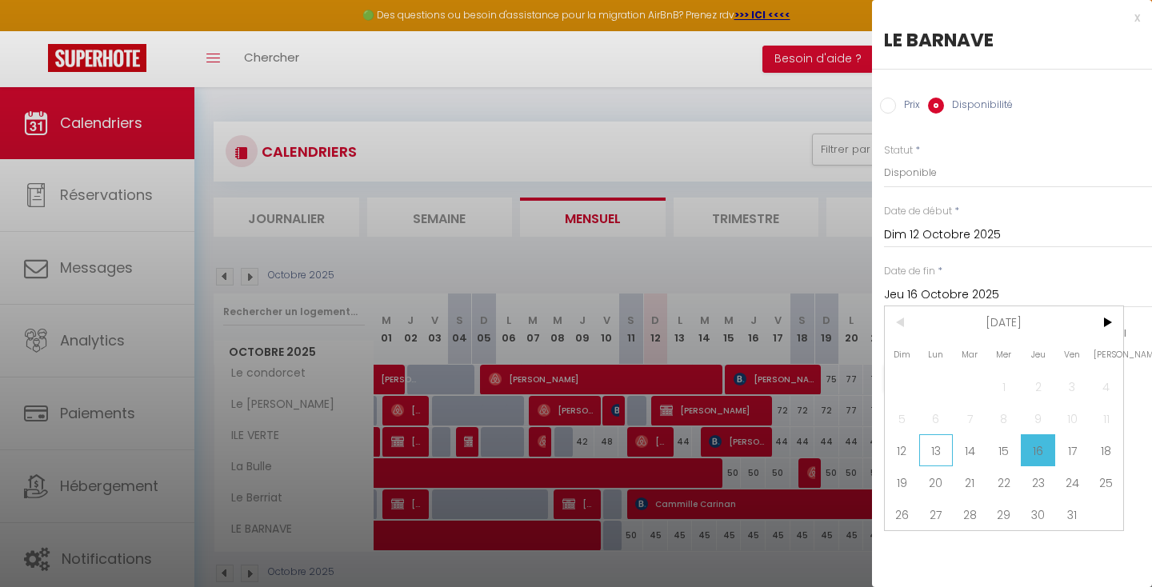
click at [940, 447] on span "13" at bounding box center [936, 450] width 34 height 32
type input "Lun 13 Octobre 2025"
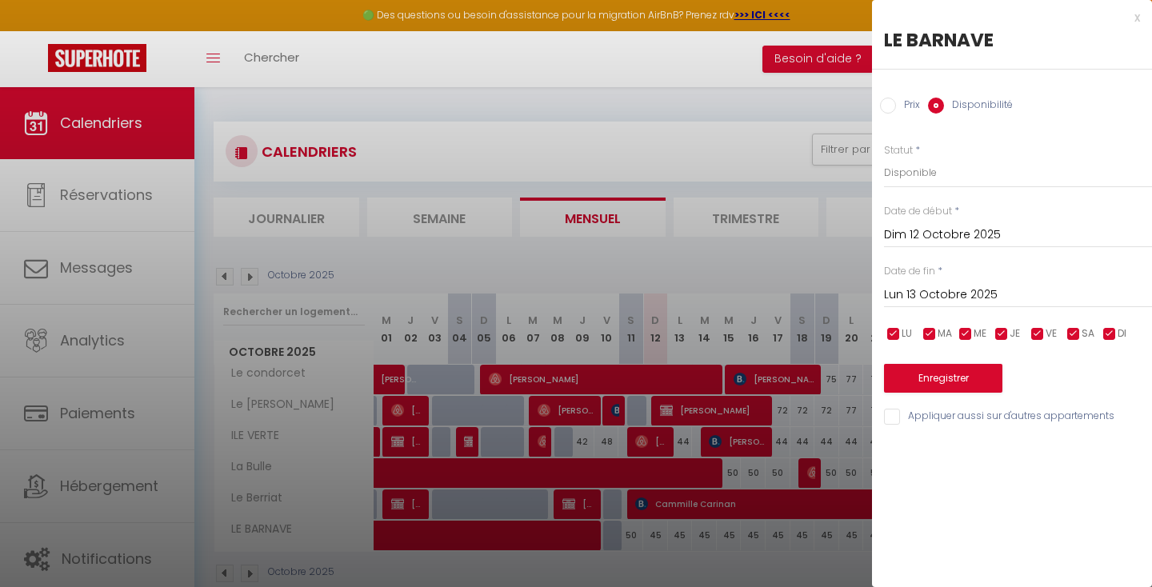
click at [890, 100] on input "Prix" at bounding box center [888, 106] width 16 height 16
radio input "true"
radio input "false"
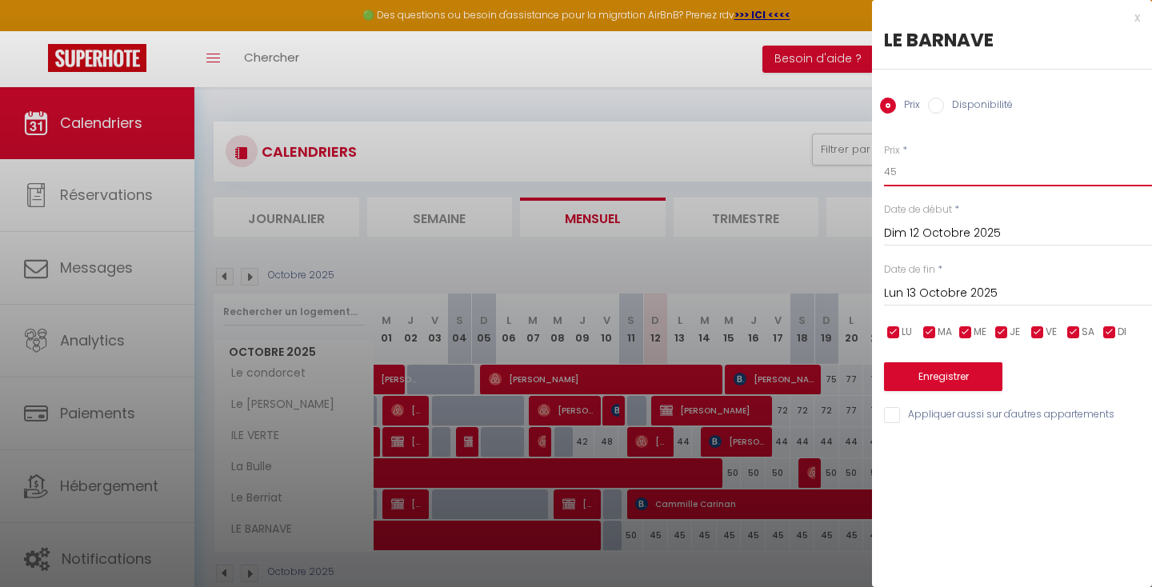
click at [924, 163] on input "45" at bounding box center [1018, 172] width 268 height 29
type input "4"
type input "40"
click at [933, 372] on button "Enregistrer" at bounding box center [943, 376] width 118 height 29
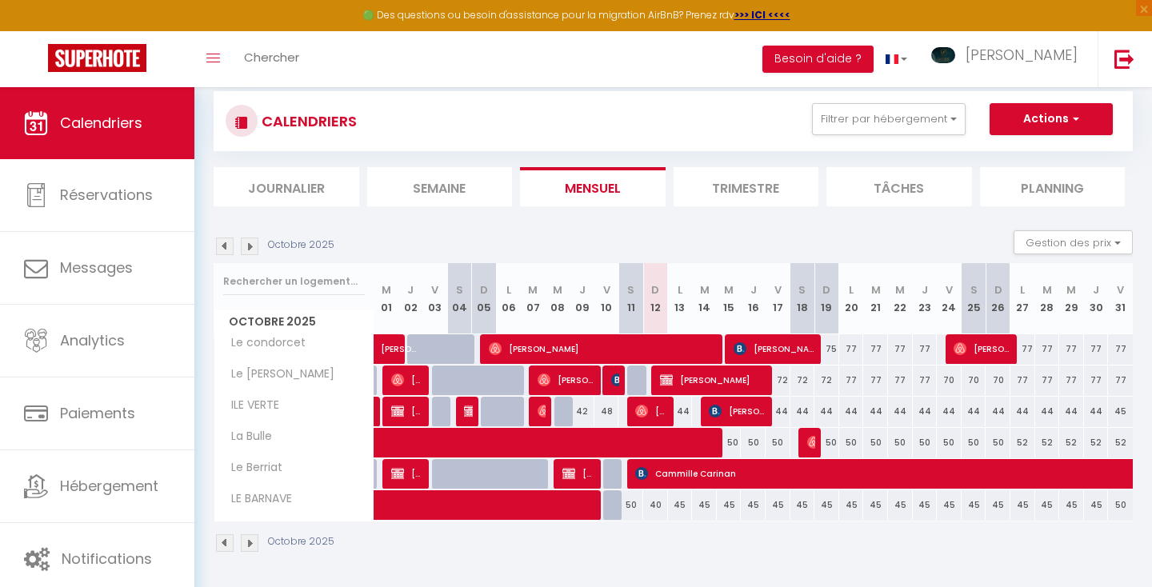
scroll to position [87, 0]
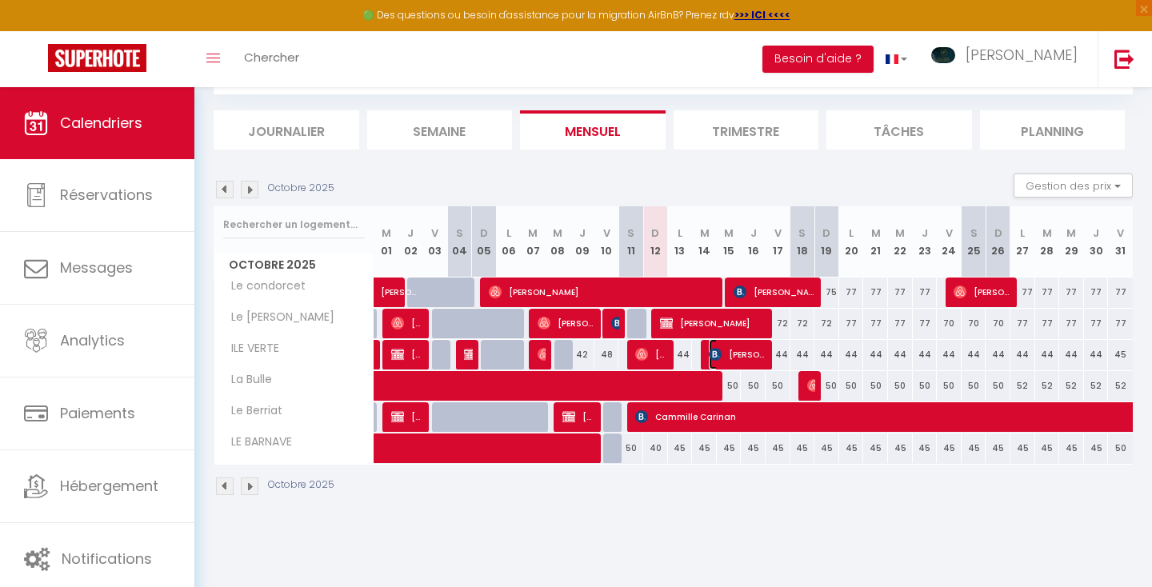
click at [722, 351] on span "[PERSON_NAME]" at bounding box center [738, 354] width 58 height 30
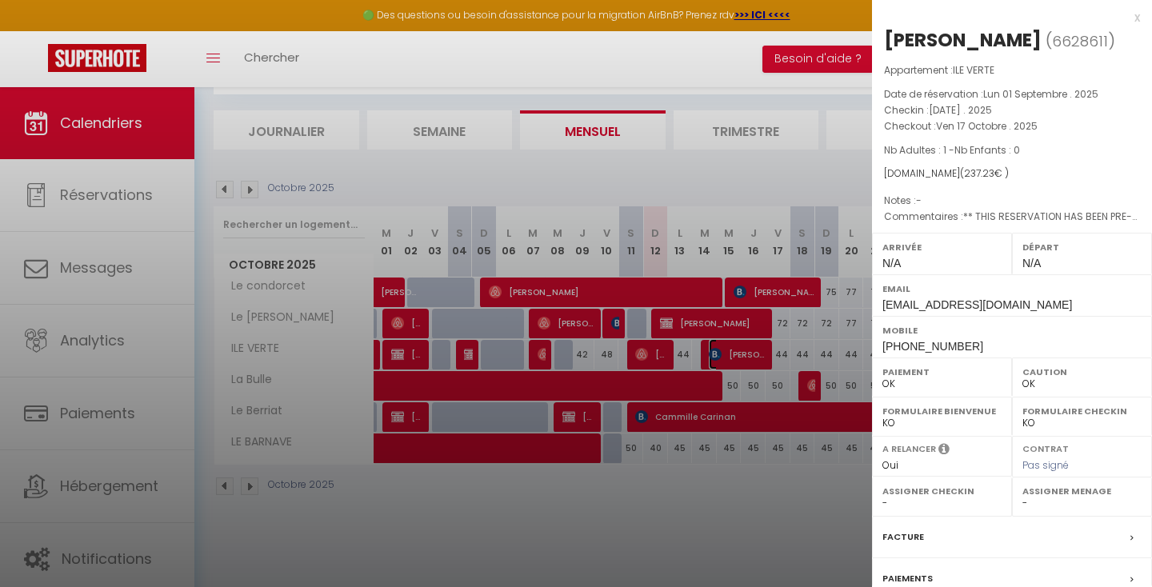
scroll to position [158, 0]
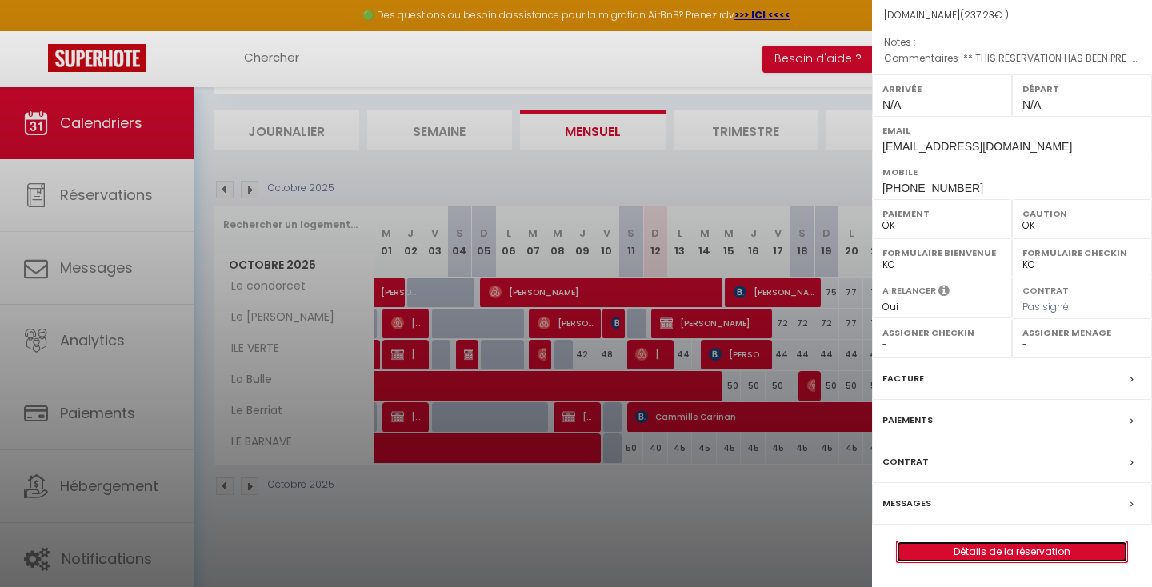
click at [970, 552] on link "Détails de la réservation" at bounding box center [1012, 552] width 230 height 21
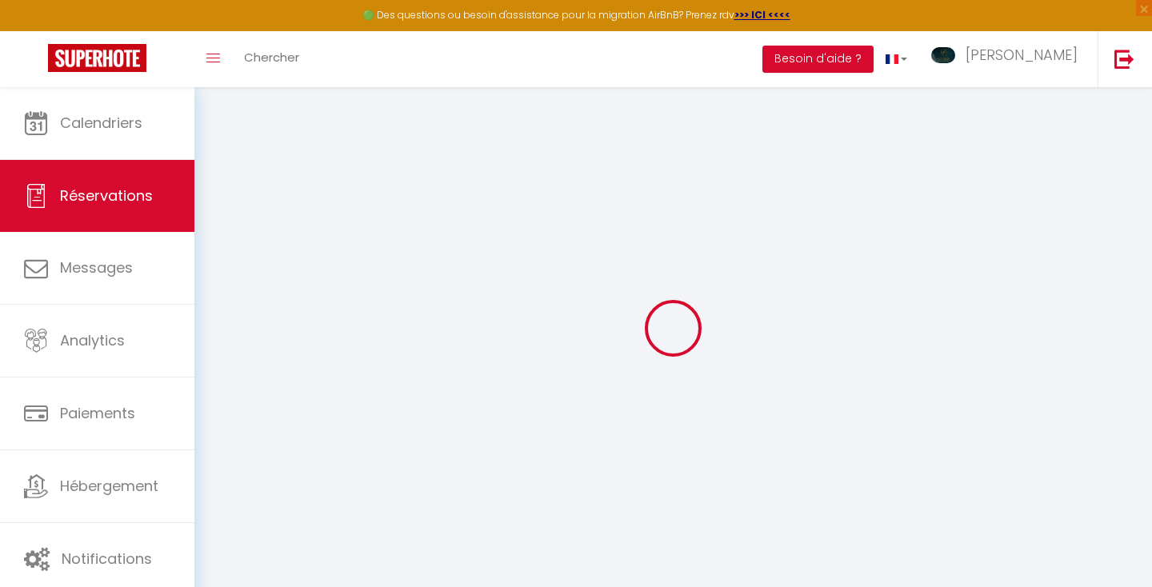
select select
checkbox input "false"
select select
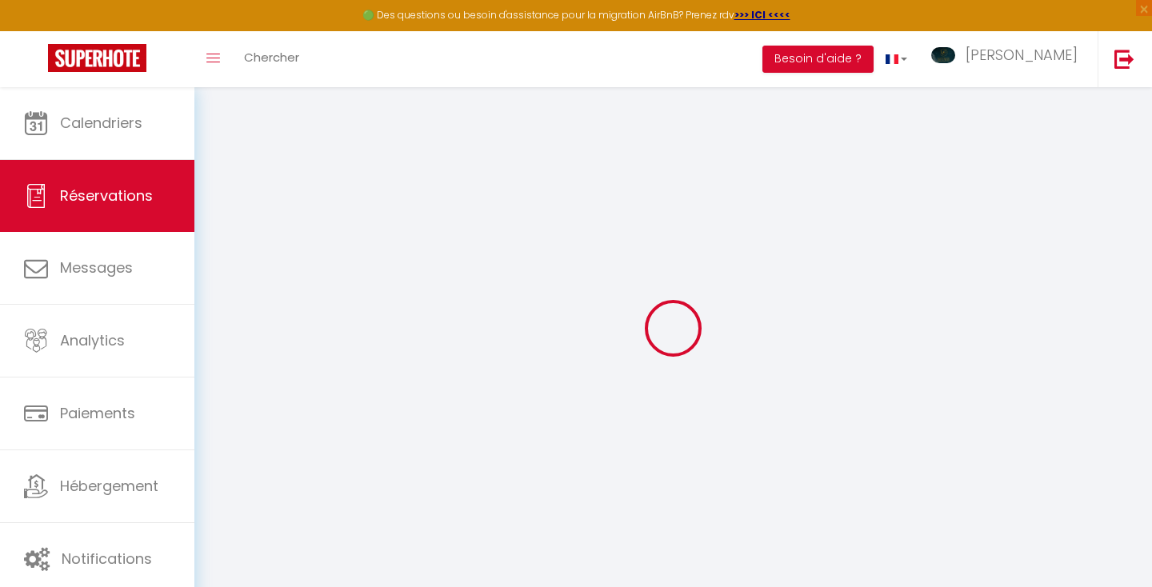
checkbox input "false"
type textarea "** THIS RESERVATION HAS BEEN PRE-PAID ** BOOKING NOTE : Payment charge is EUR 3…"
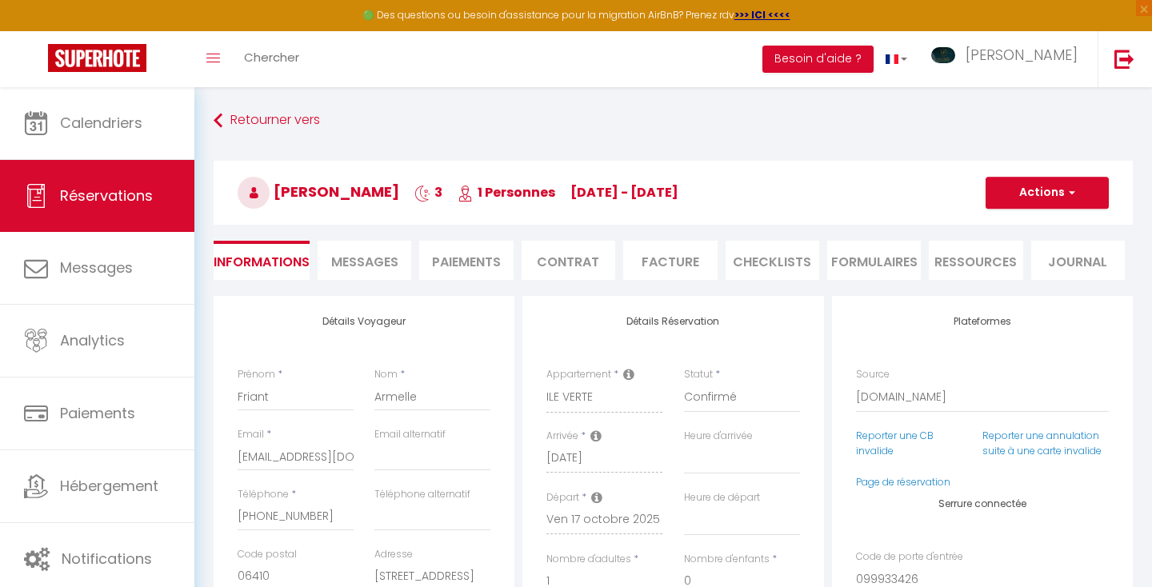
type input "35"
type input "9.63"
select select
checkbox input "false"
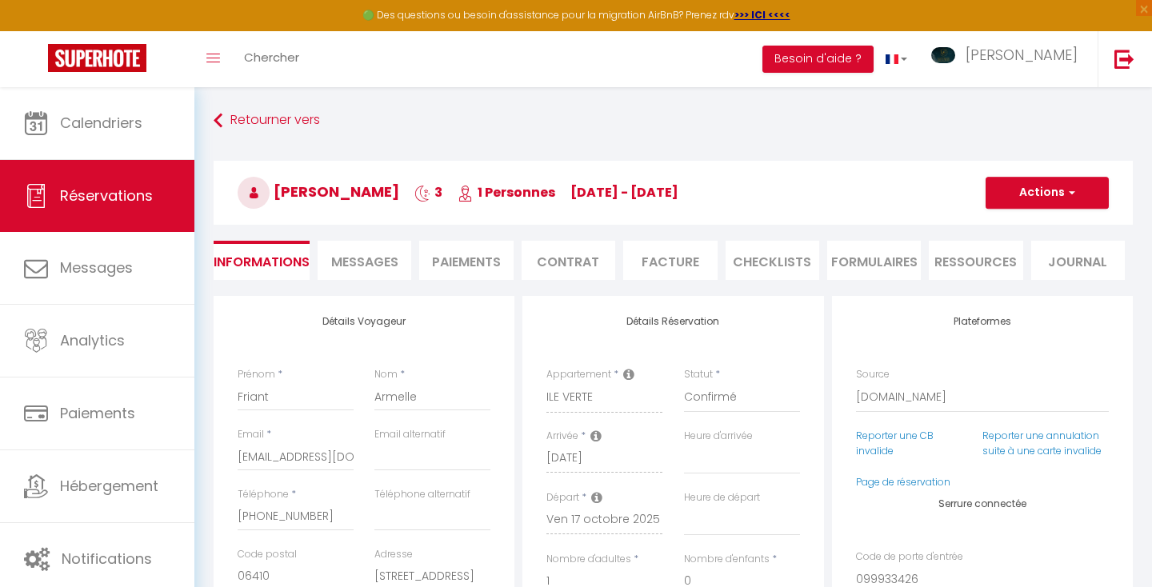
select select
click at [364, 262] on span "Messages" at bounding box center [364, 262] width 67 height 18
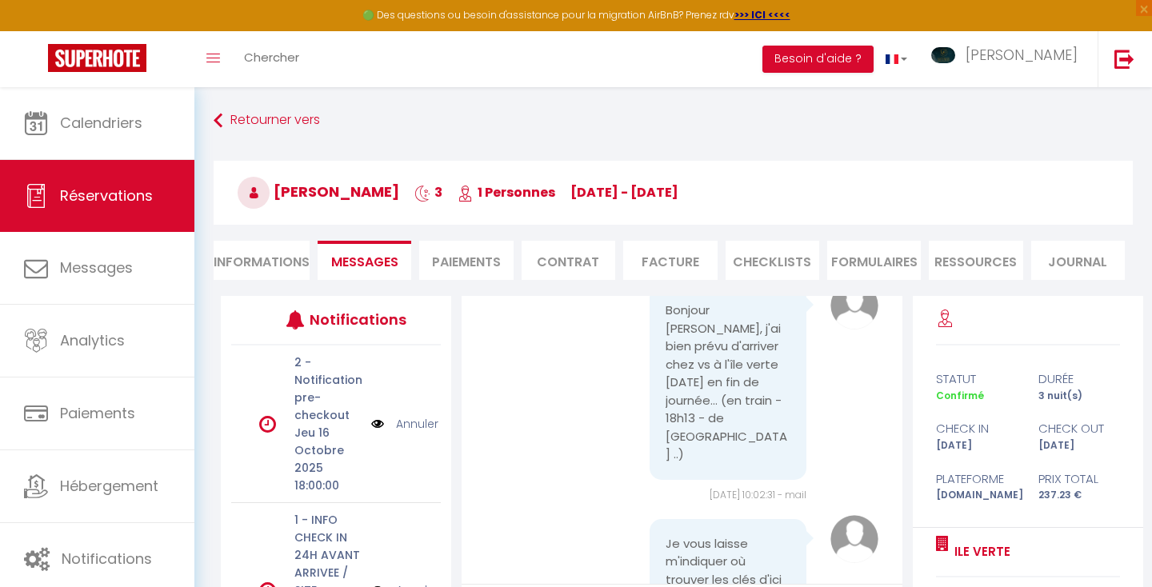
scroll to position [752, 0]
